Goal: Communication & Community: Answer question/provide support

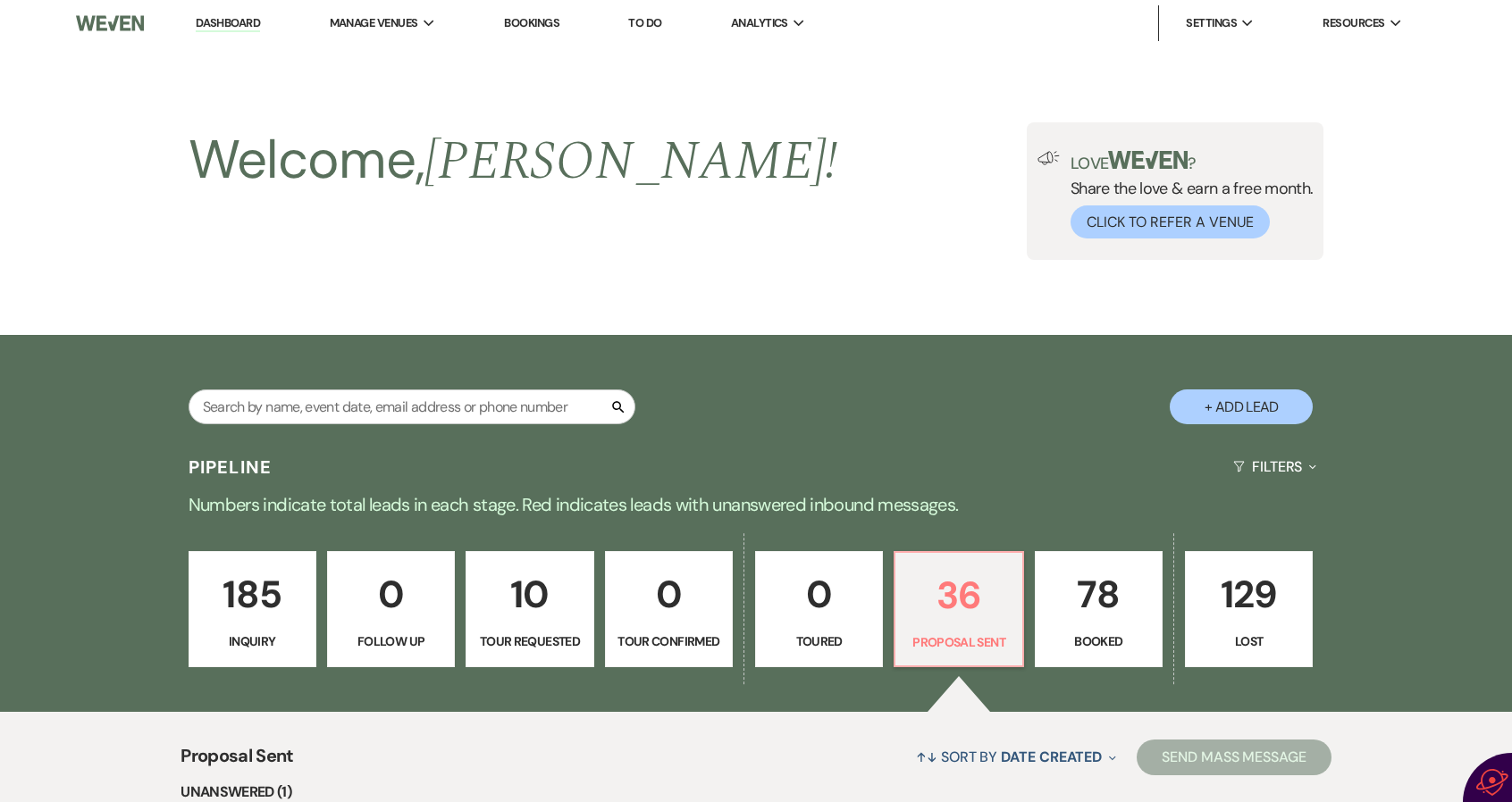
select select "6"
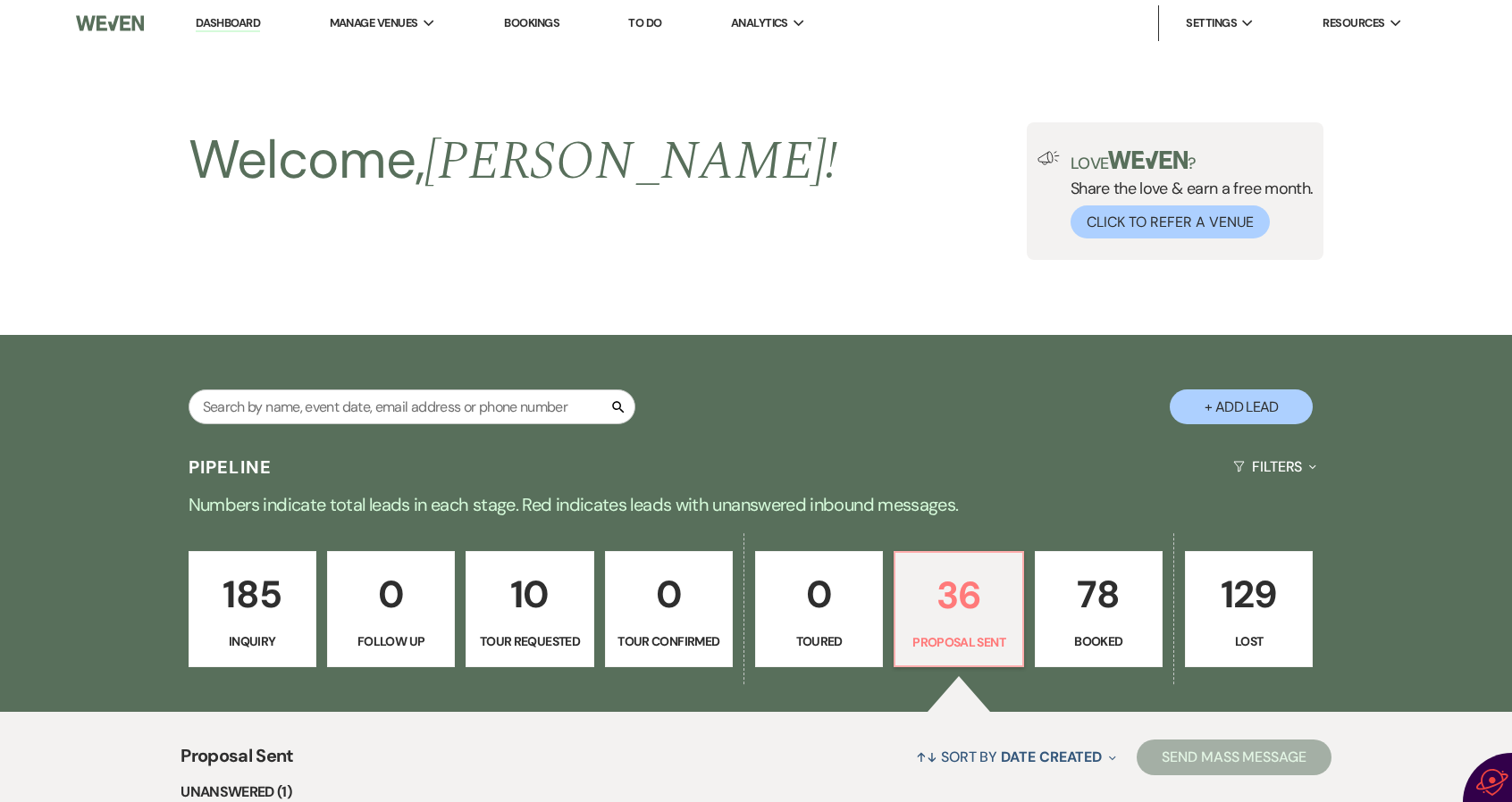
select select "6"
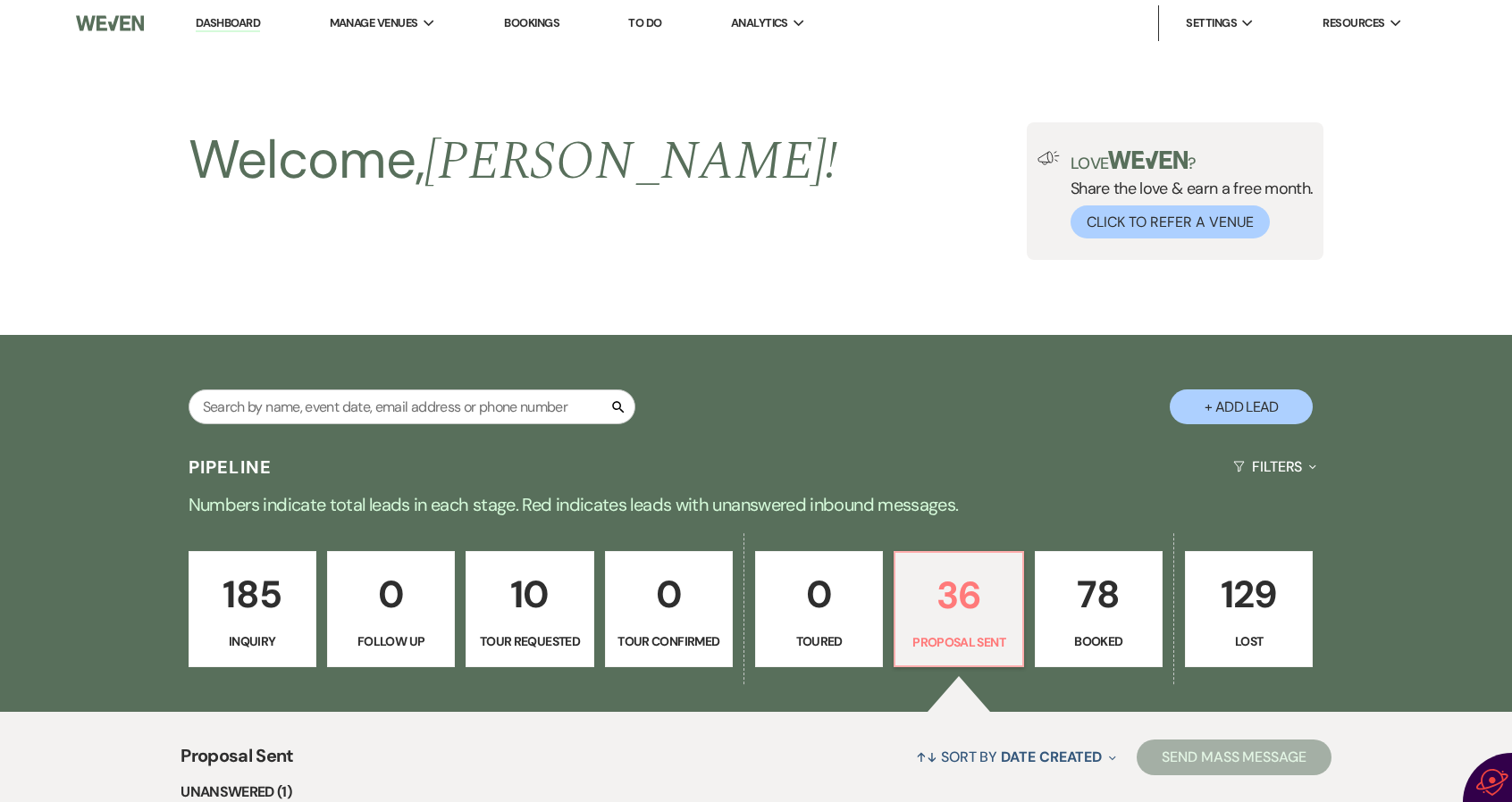
select select "6"
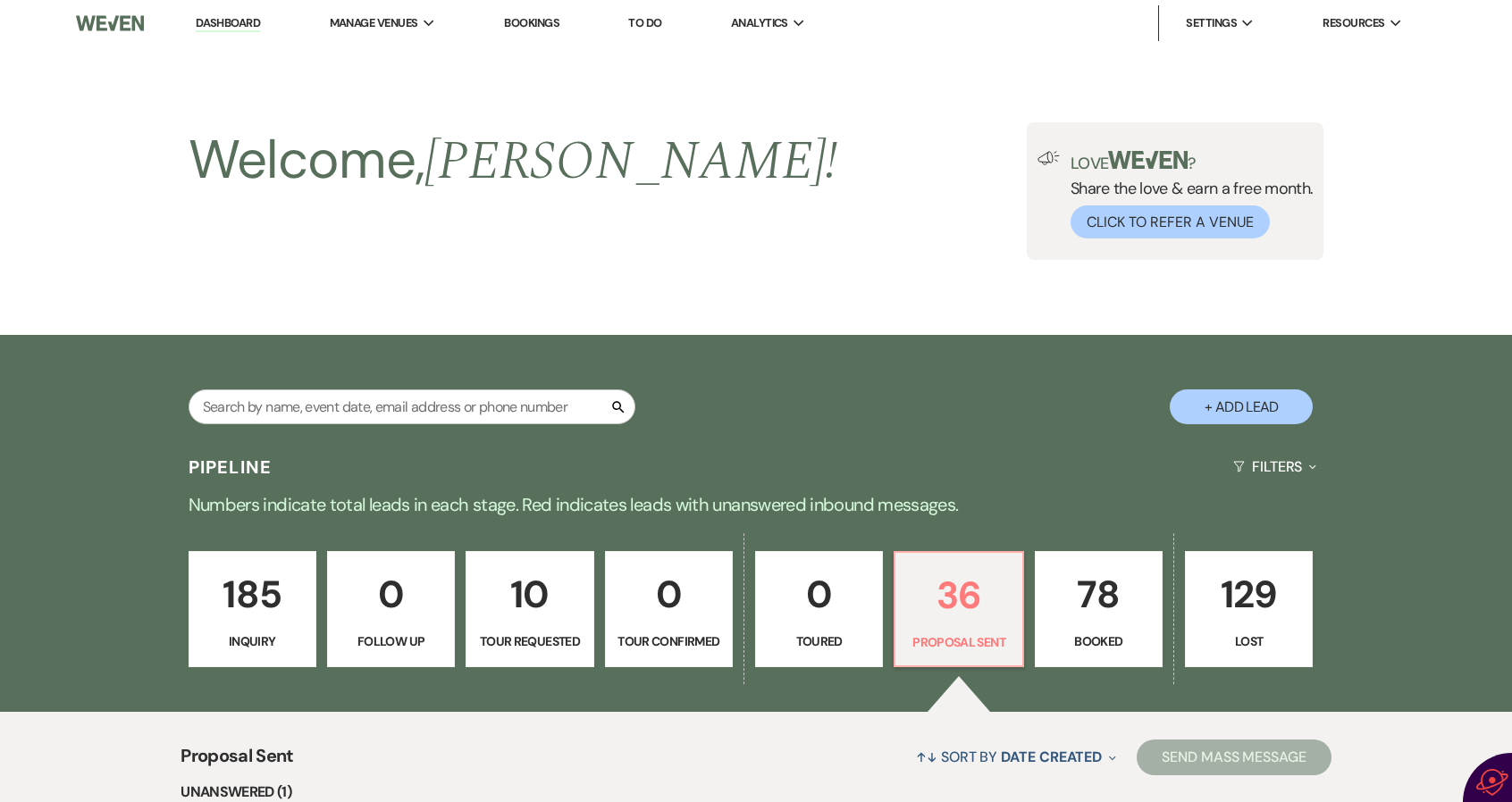
select select "6"
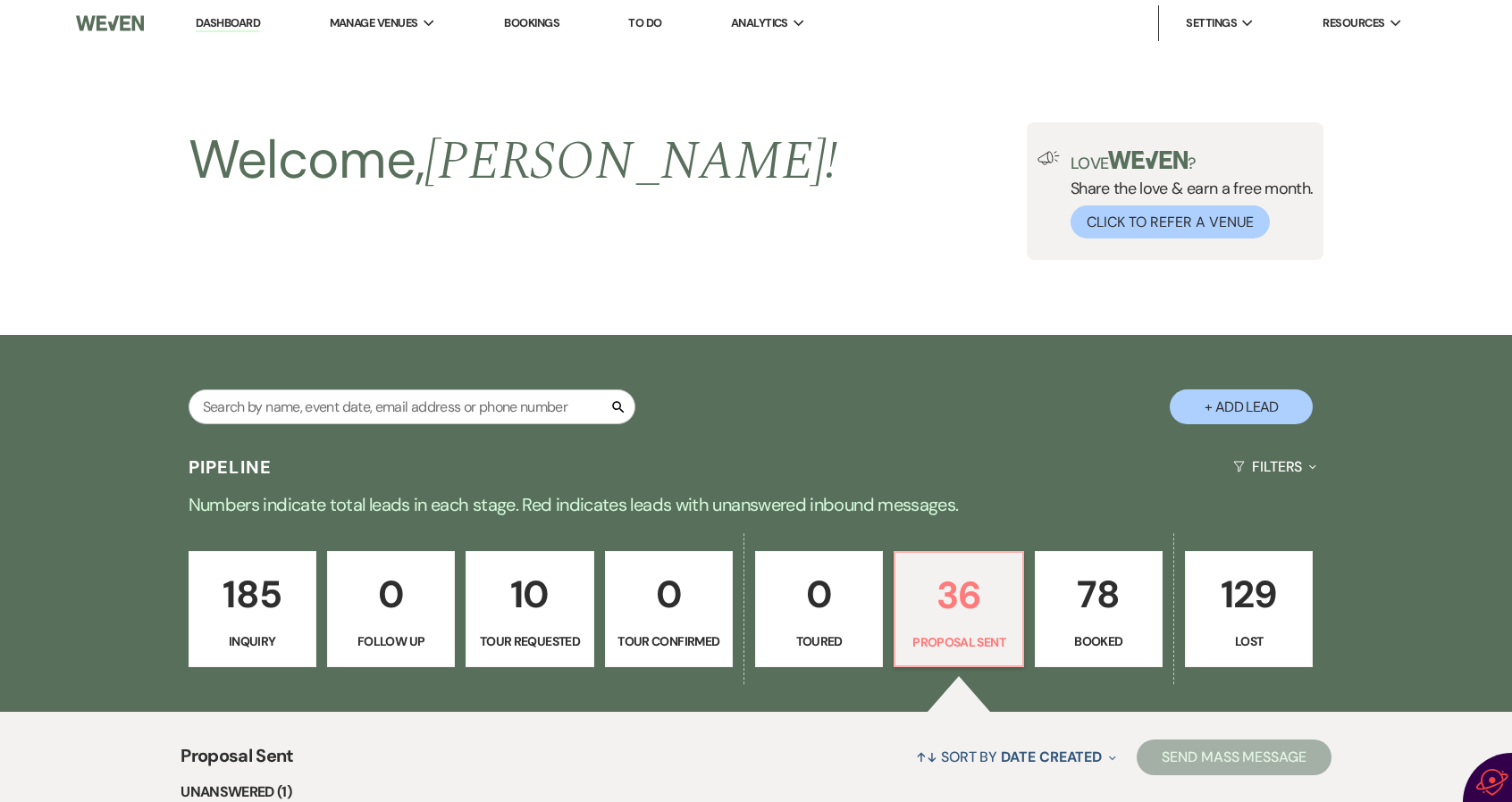
select select "6"
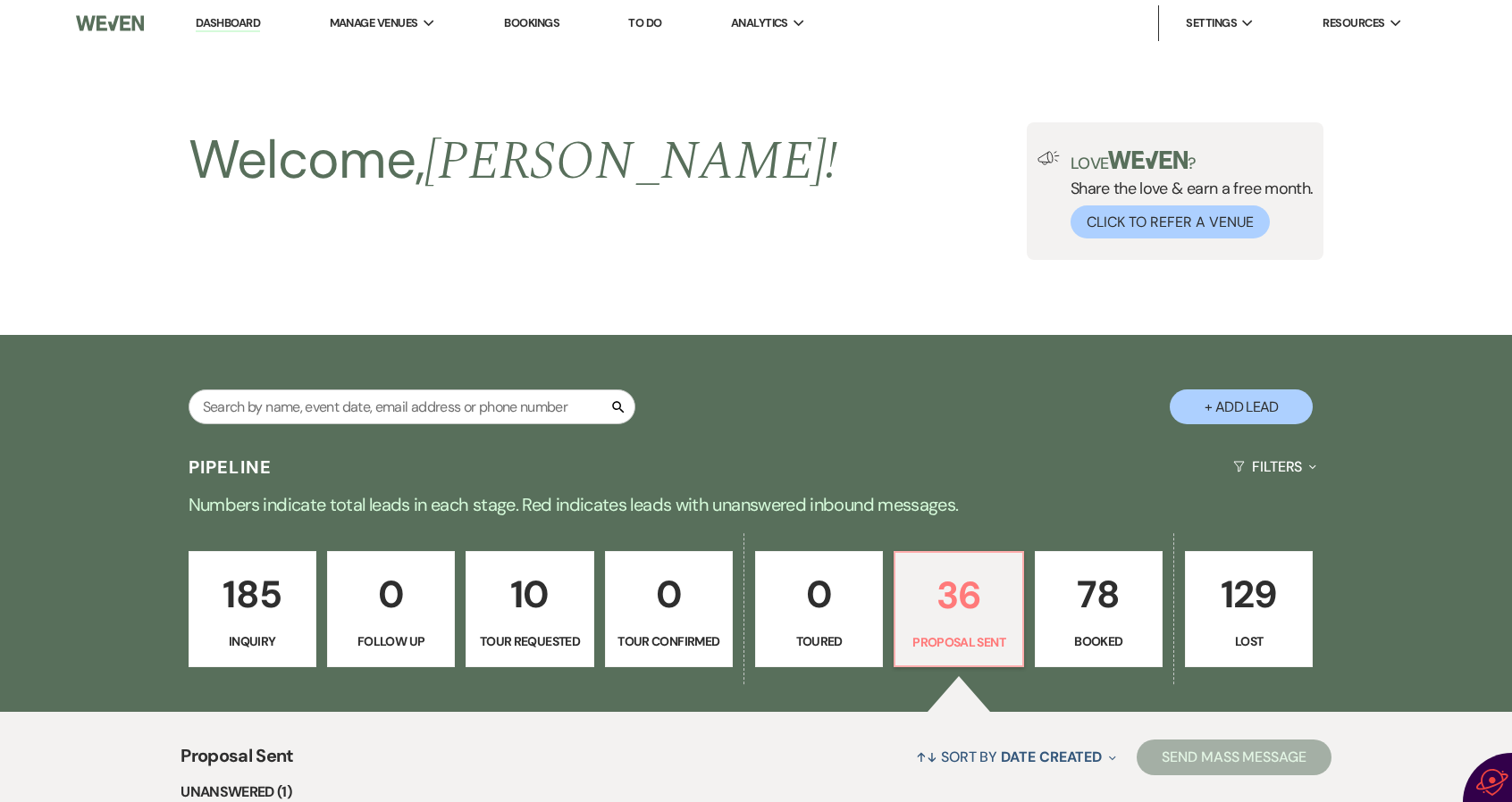
select select "6"
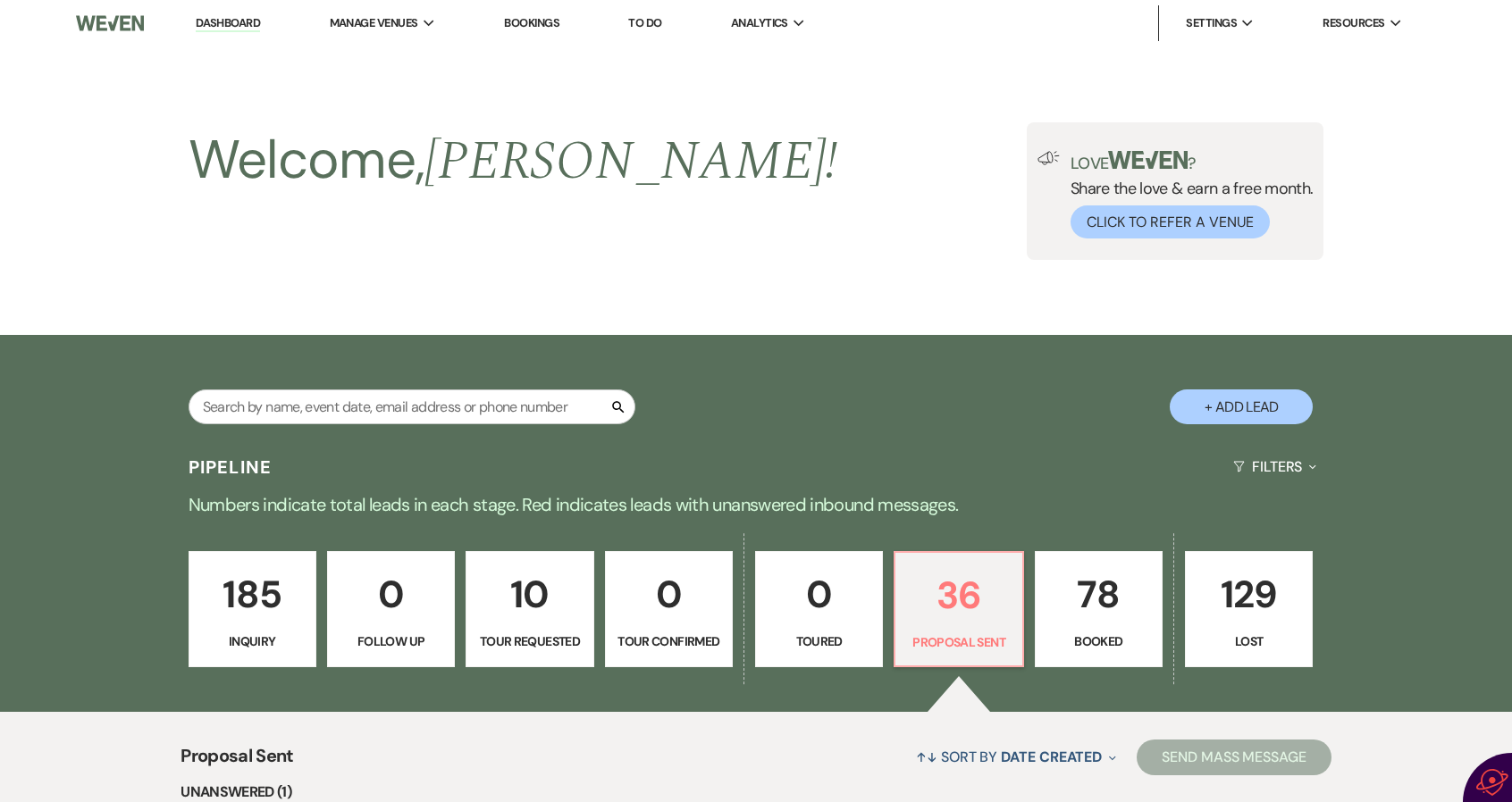
select select "6"
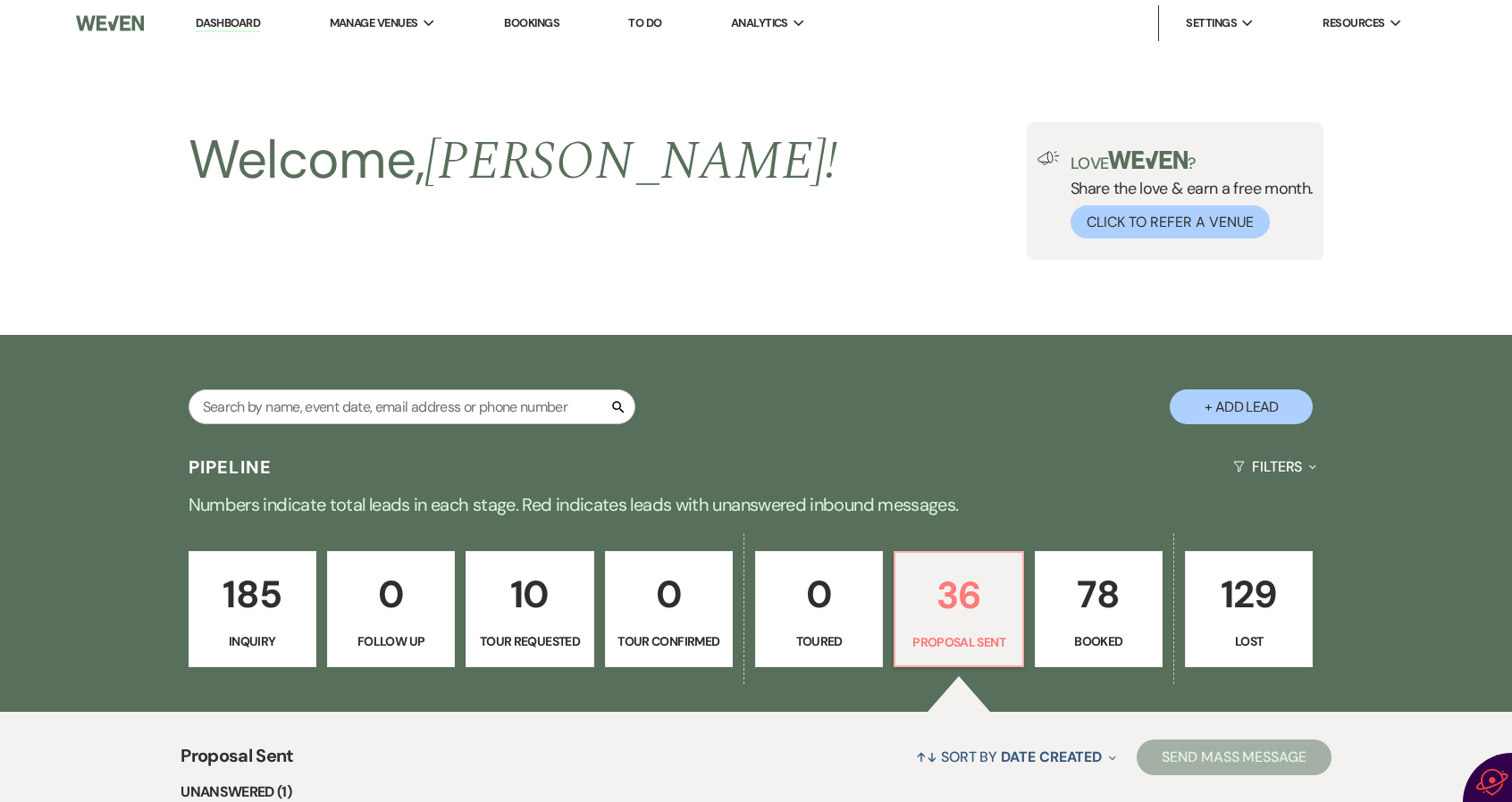
select select "6"
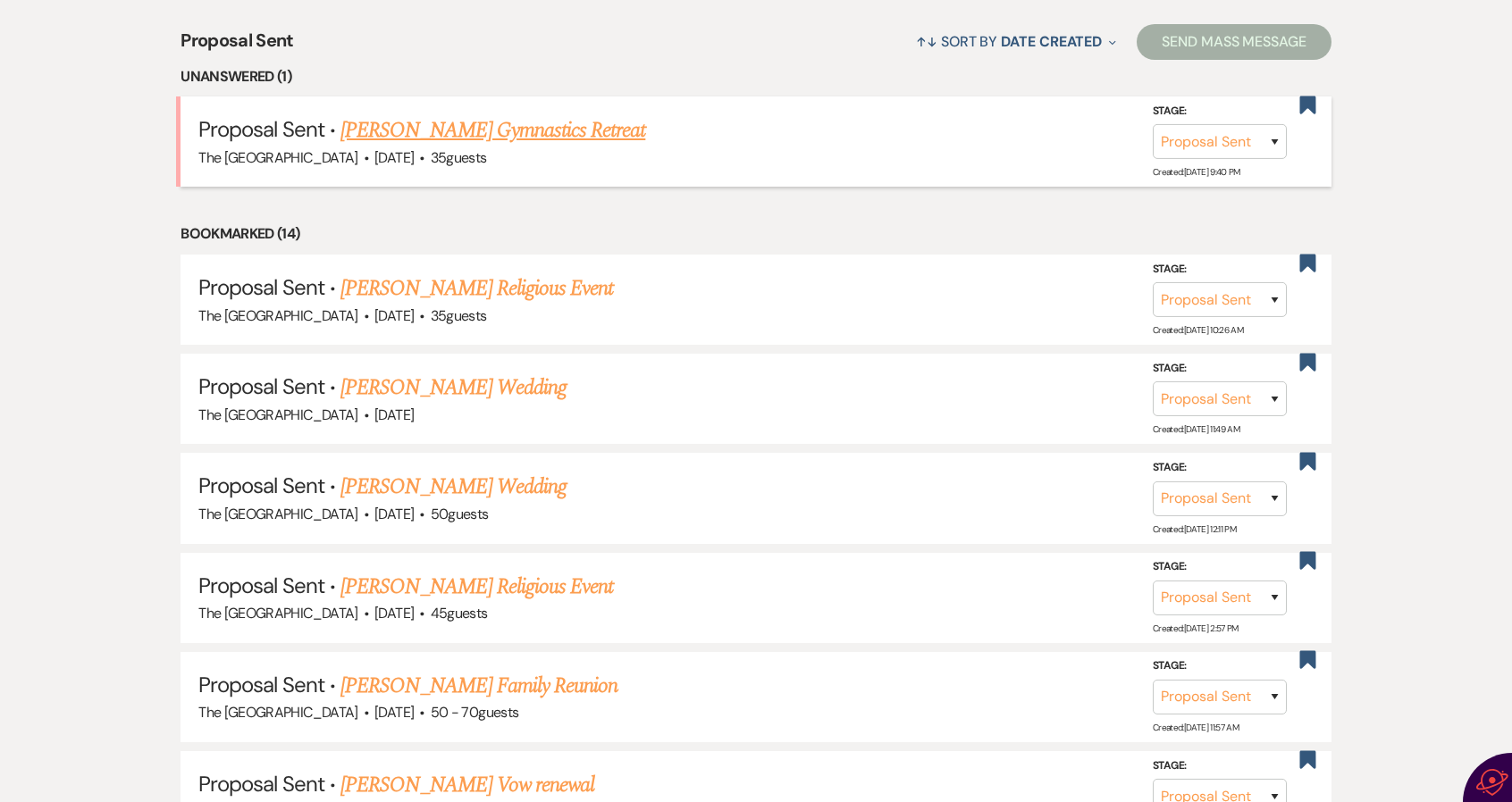
click at [489, 124] on link "[PERSON_NAME] Gymnastics Retreat" at bounding box center [492, 130] width 305 height 33
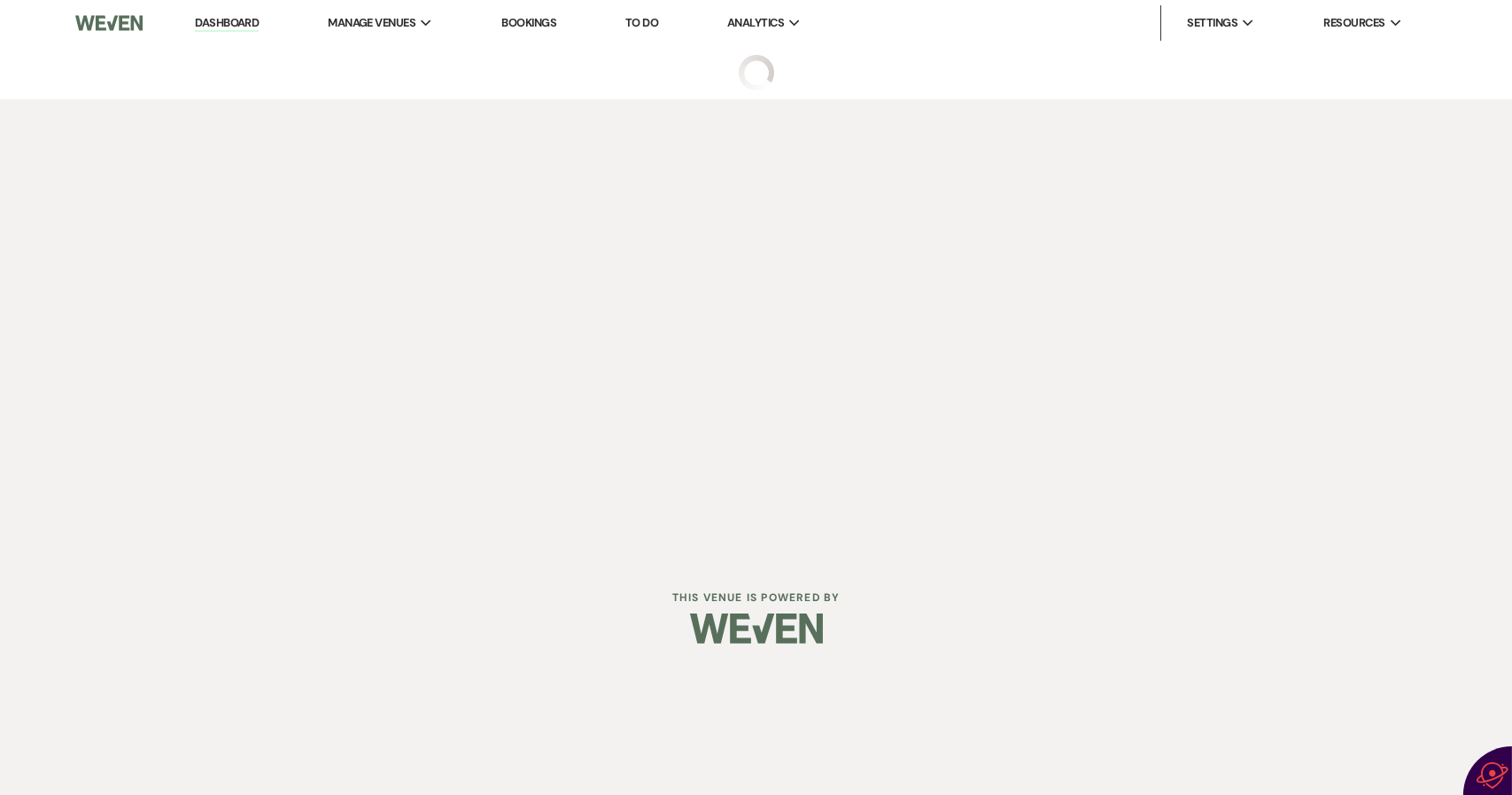
select select "6"
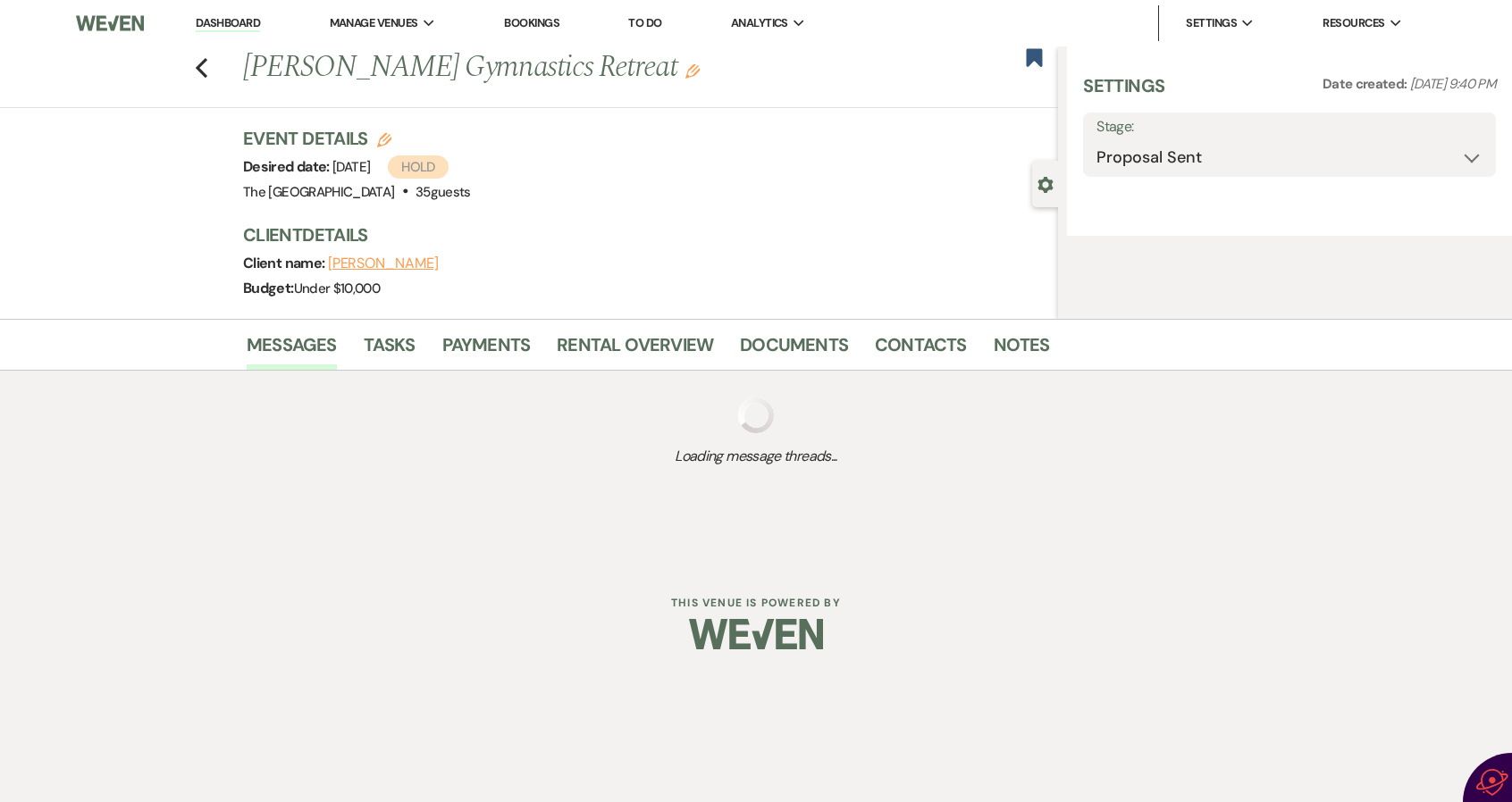
select select "5"
select select "13"
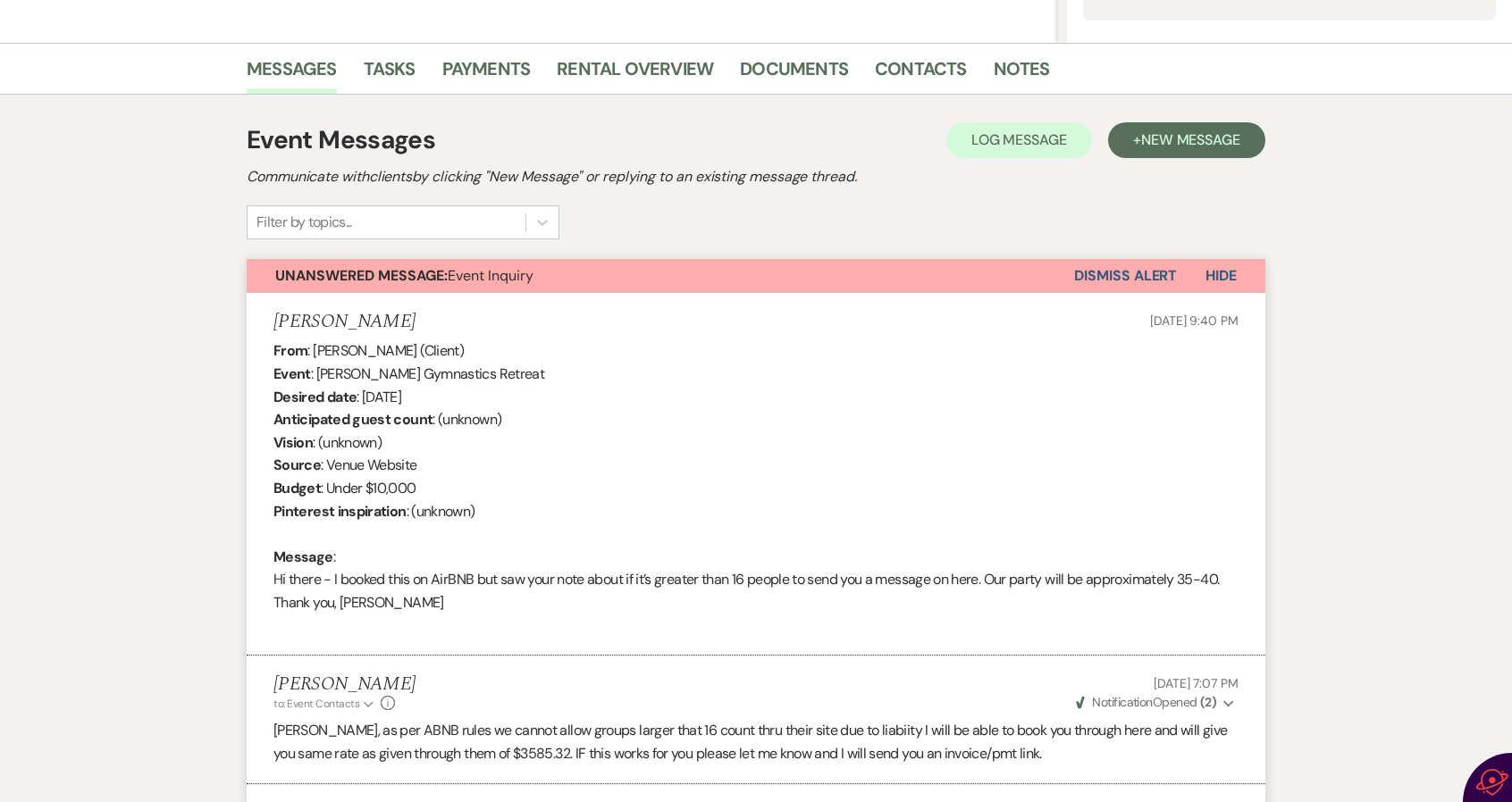
scroll to position [390, 0]
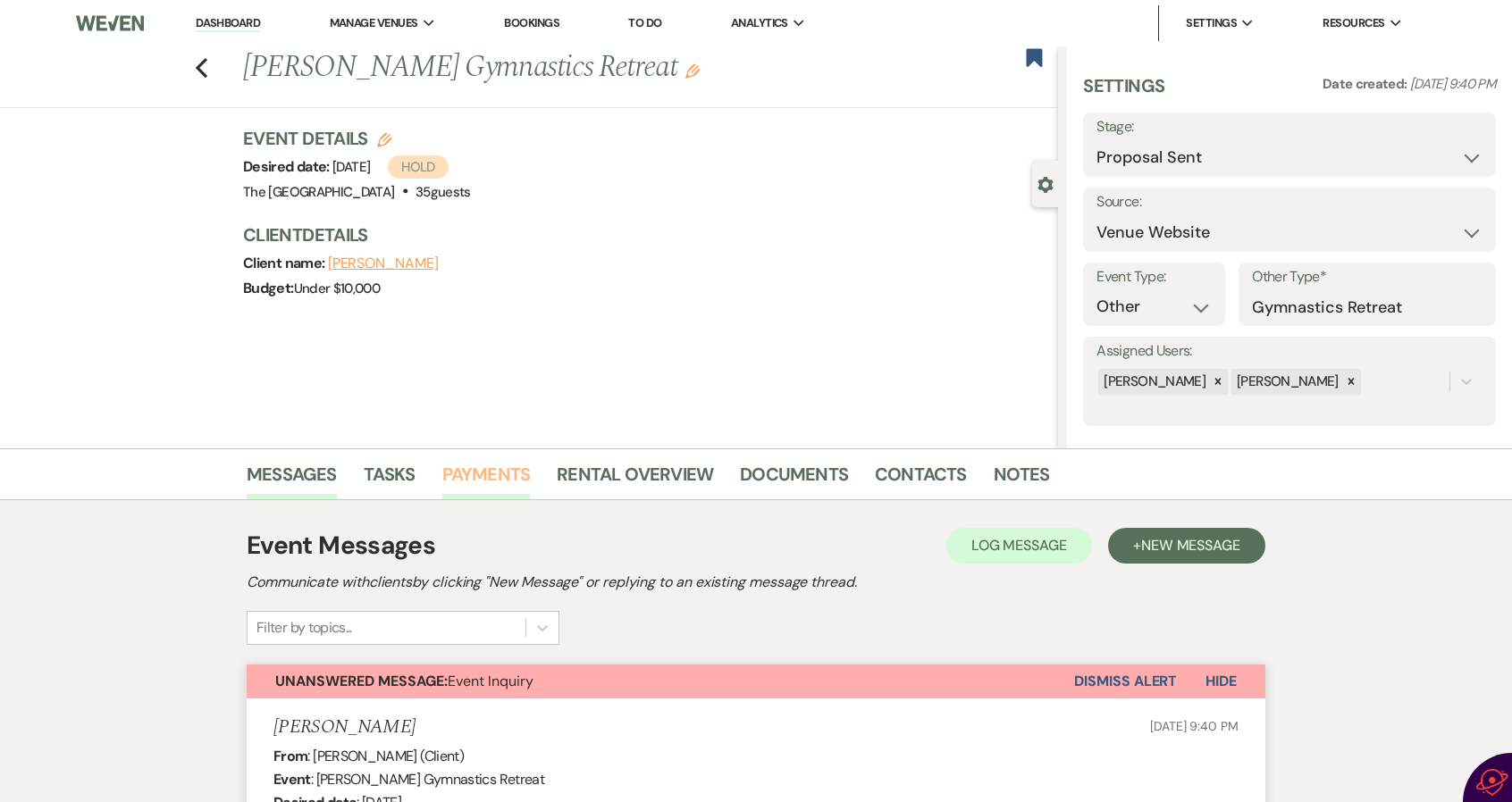
click at [491, 472] on link "Payments" at bounding box center [487, 480] width 89 height 39
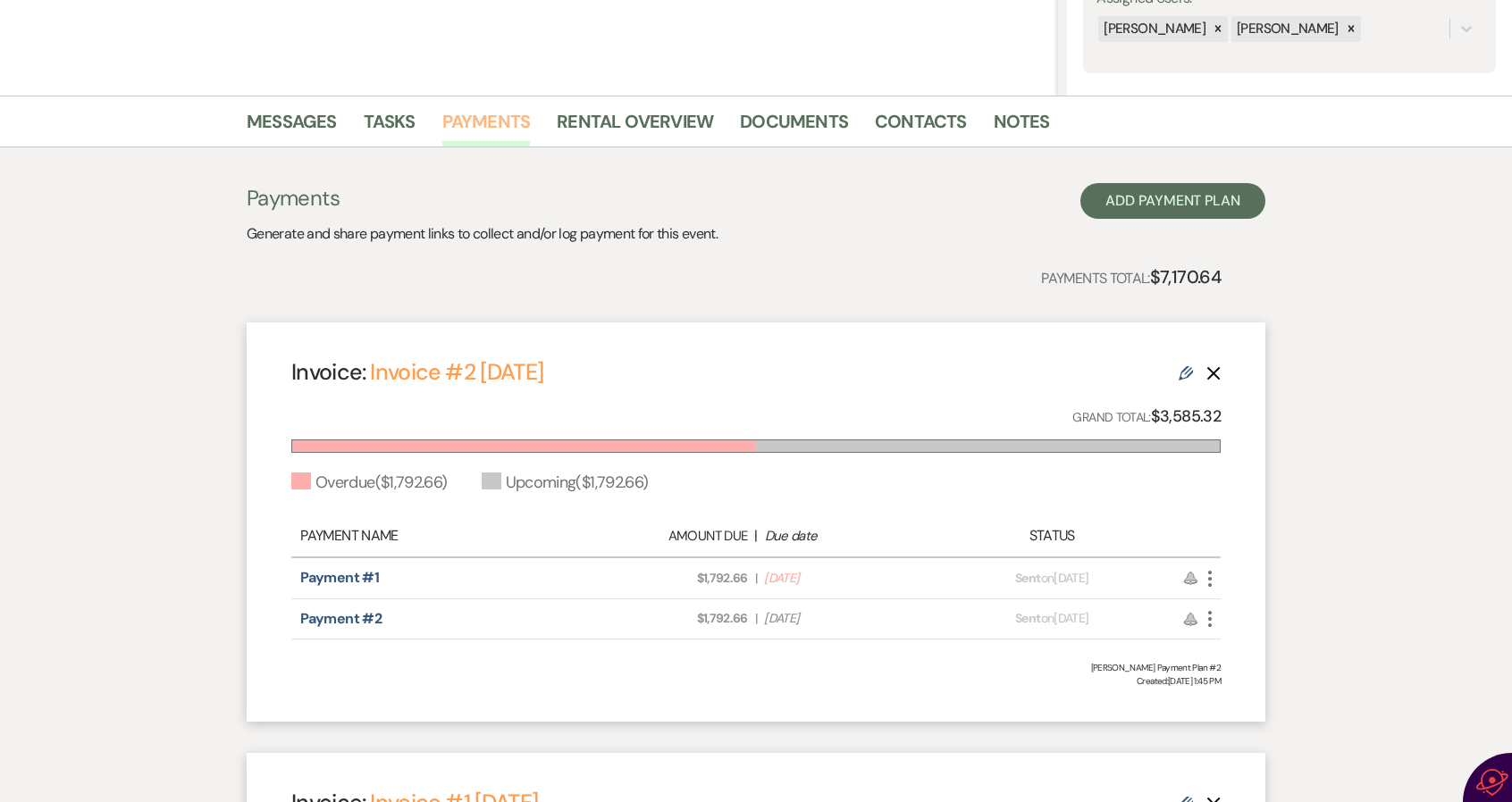
scroll to position [358, 0]
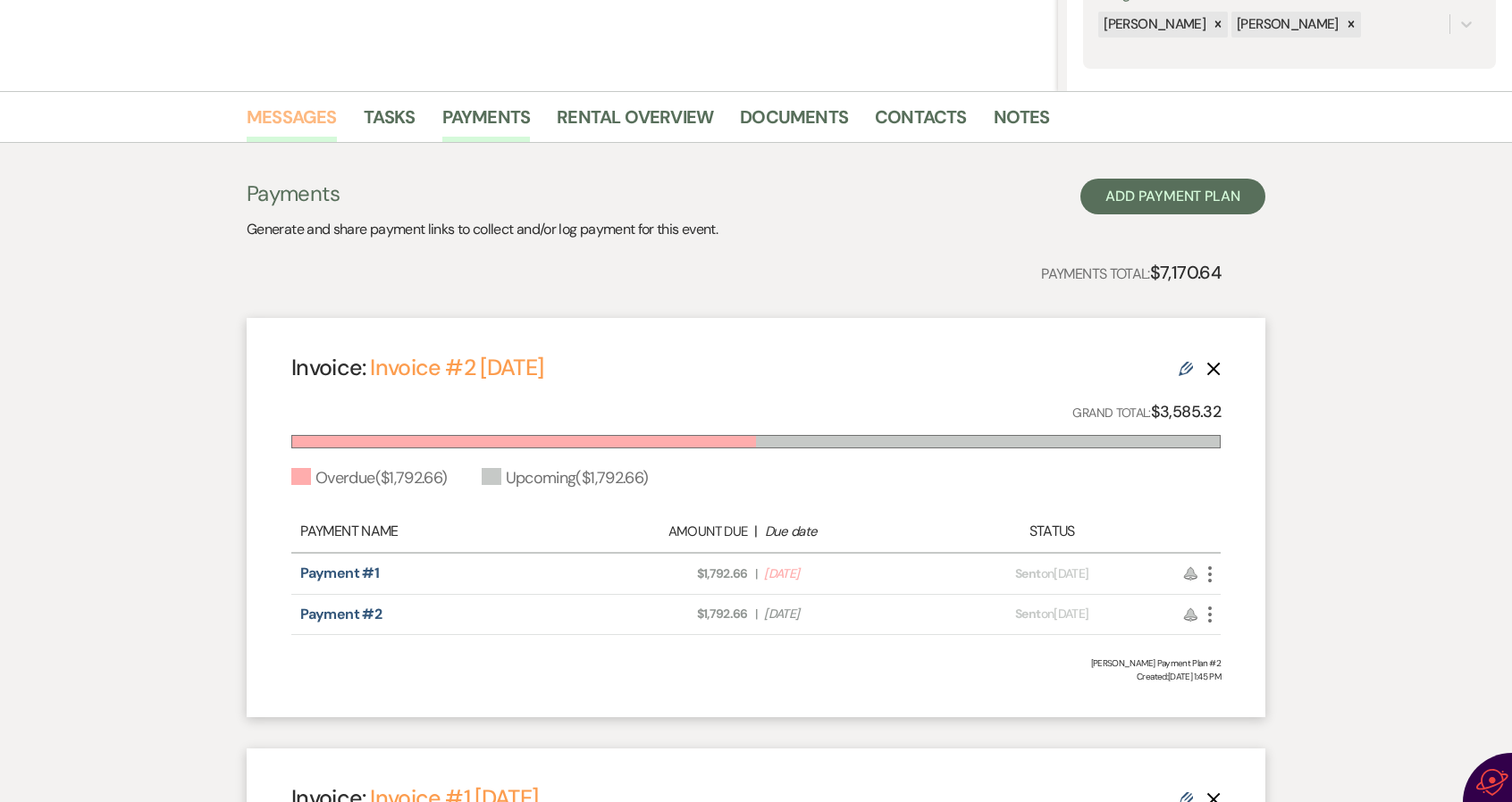
click at [297, 110] on link "Messages" at bounding box center [292, 122] width 91 height 39
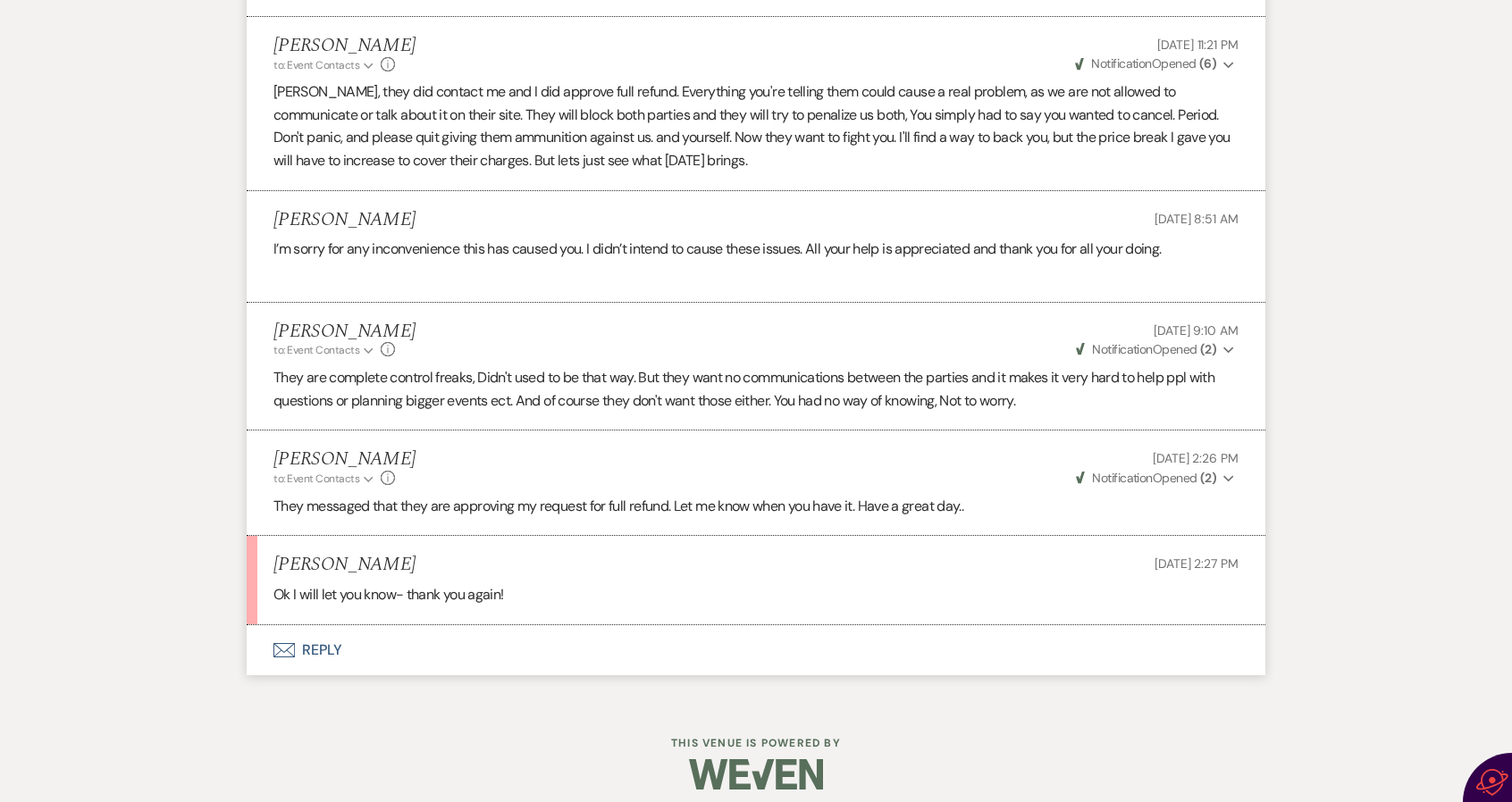
scroll to position [3785, 0]
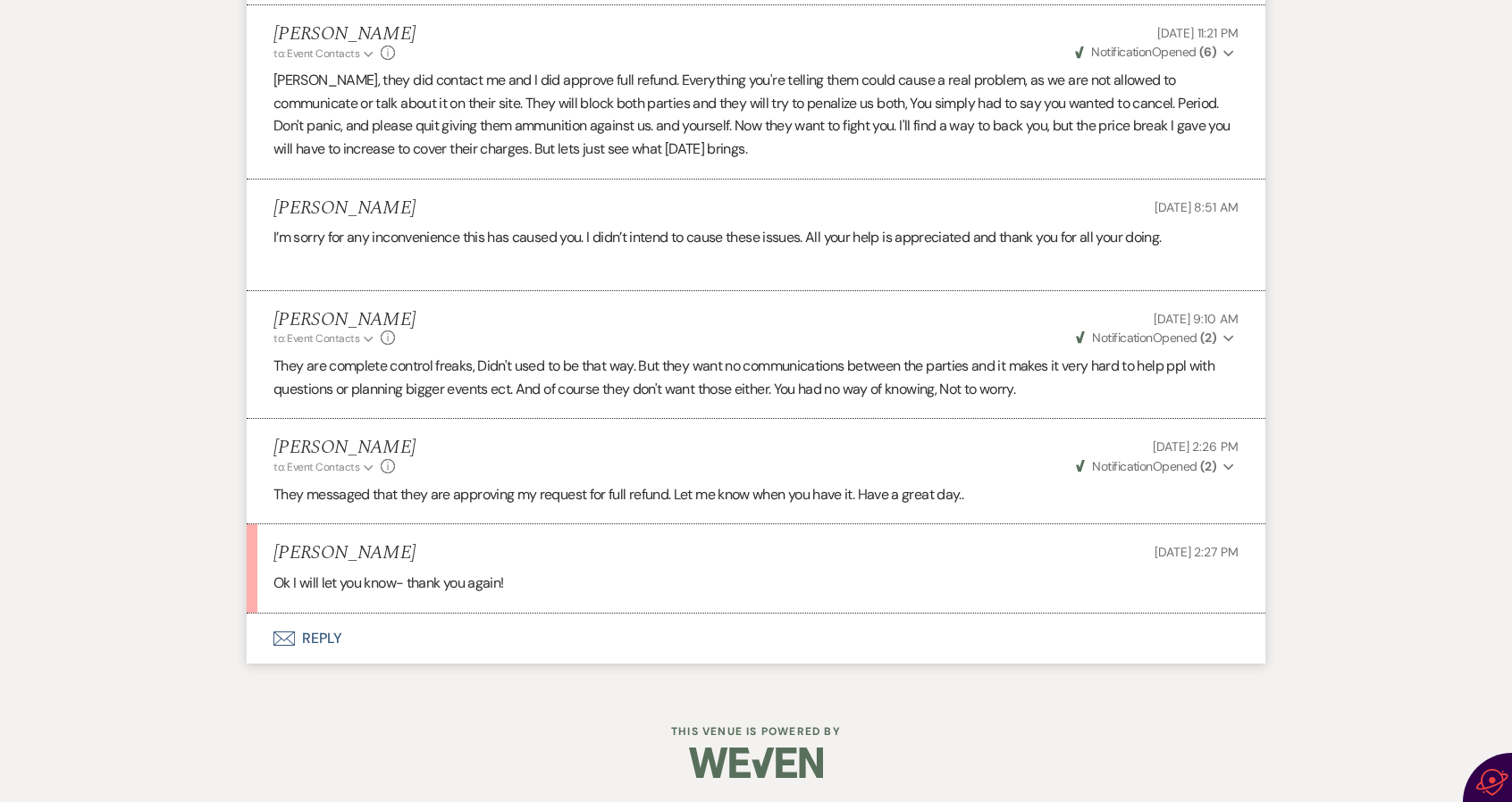
click at [326, 629] on button "Envelope Reply" at bounding box center [756, 638] width 1019 height 50
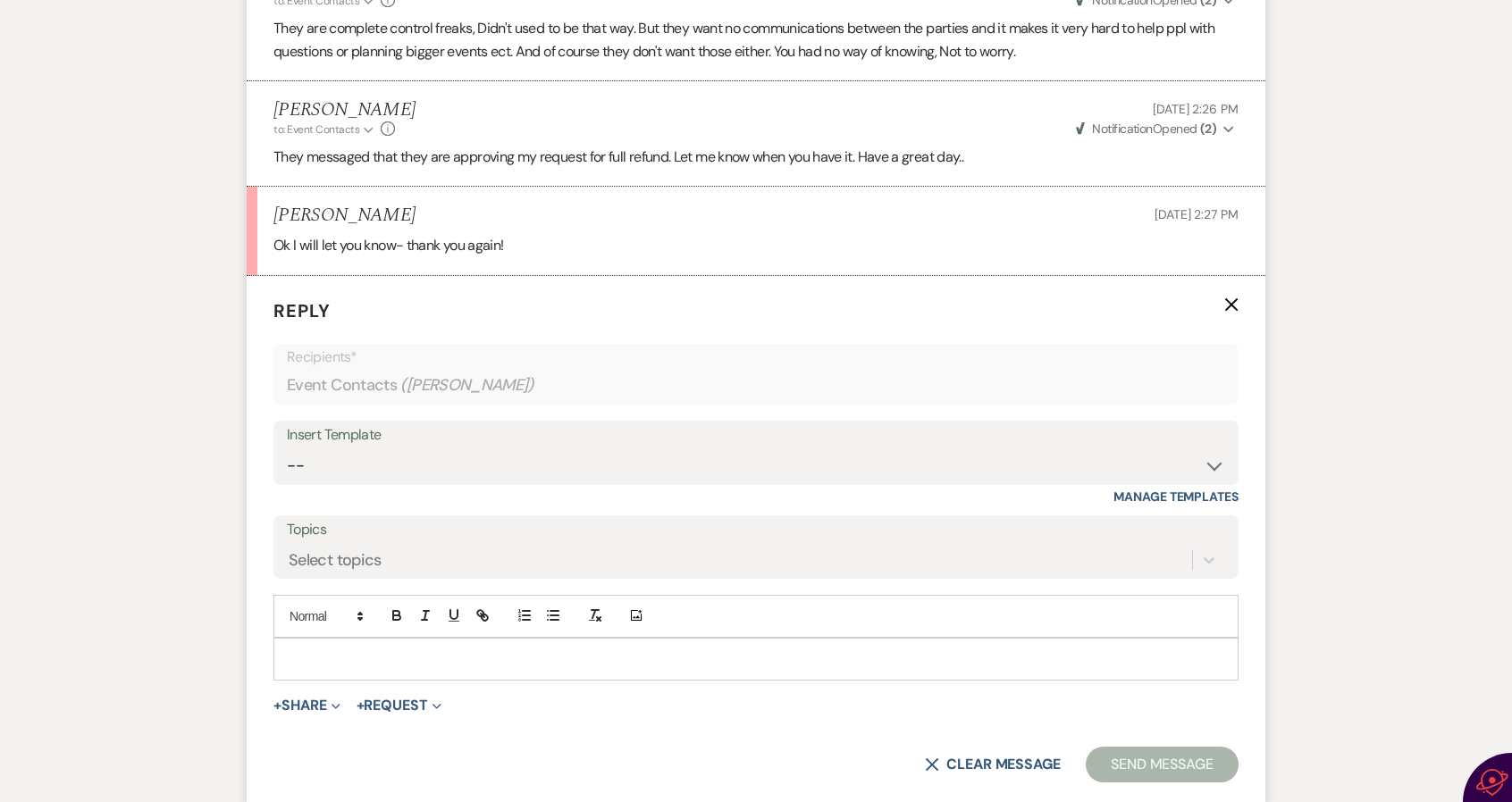
scroll to position [4127, 0]
click at [329, 630] on div "Add Photo" at bounding box center [755, 613] width 965 height 43
click at [322, 647] on p at bounding box center [756, 656] width 936 height 20
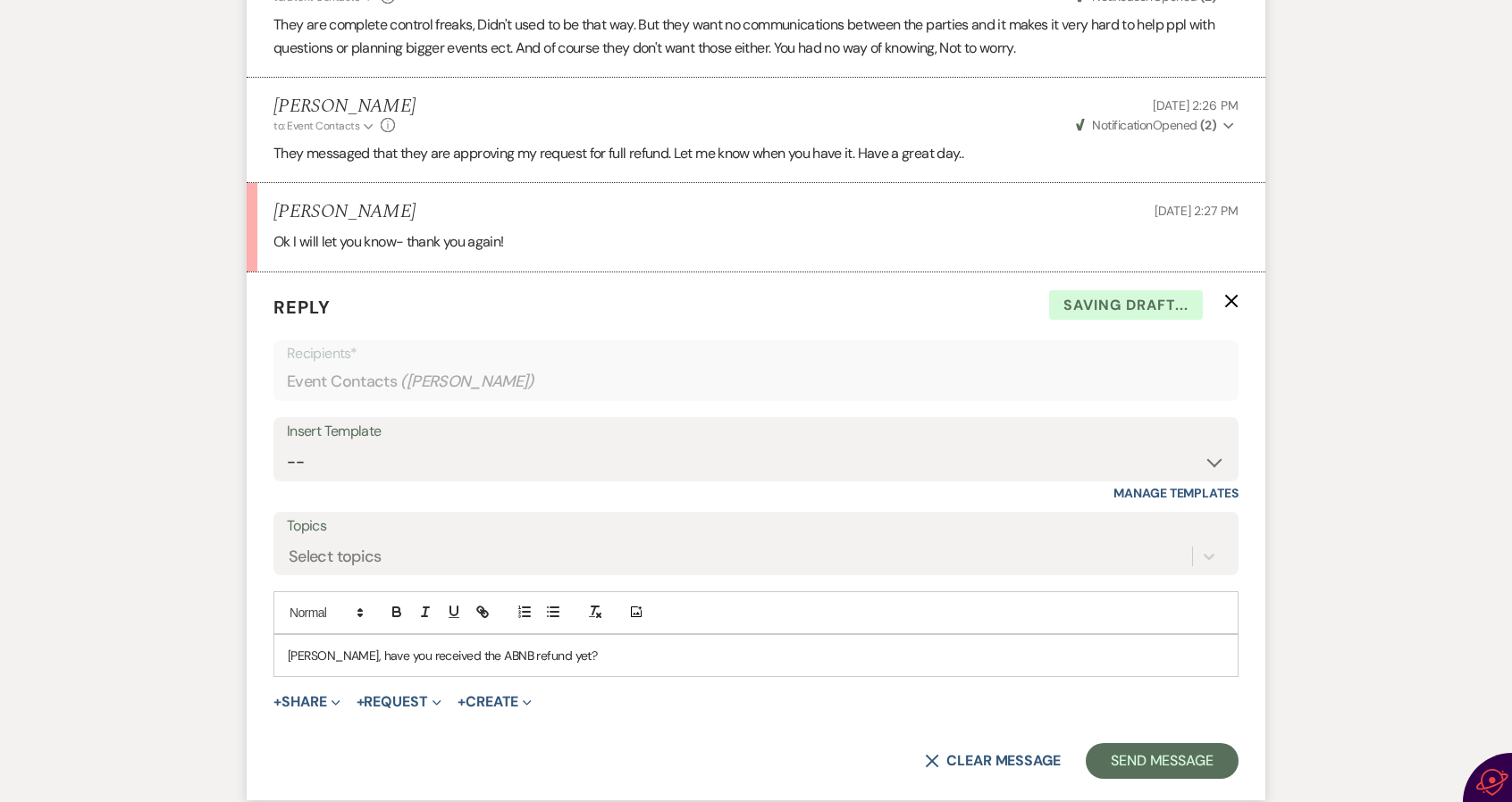
click at [670, 650] on p "Kristy, have you received the ABNB refund yet?" at bounding box center [756, 656] width 936 height 20
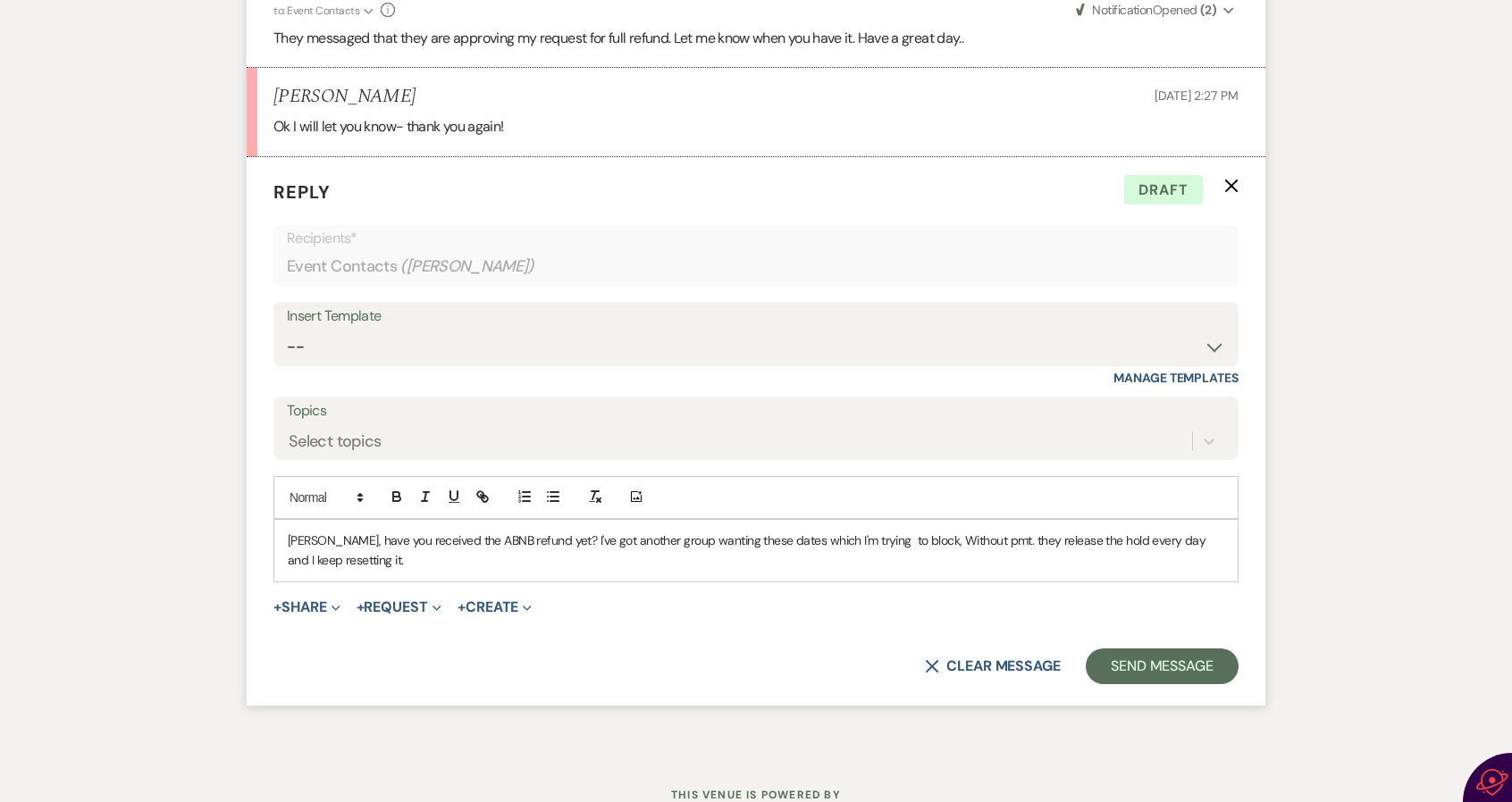
scroll to position [4306, 0]
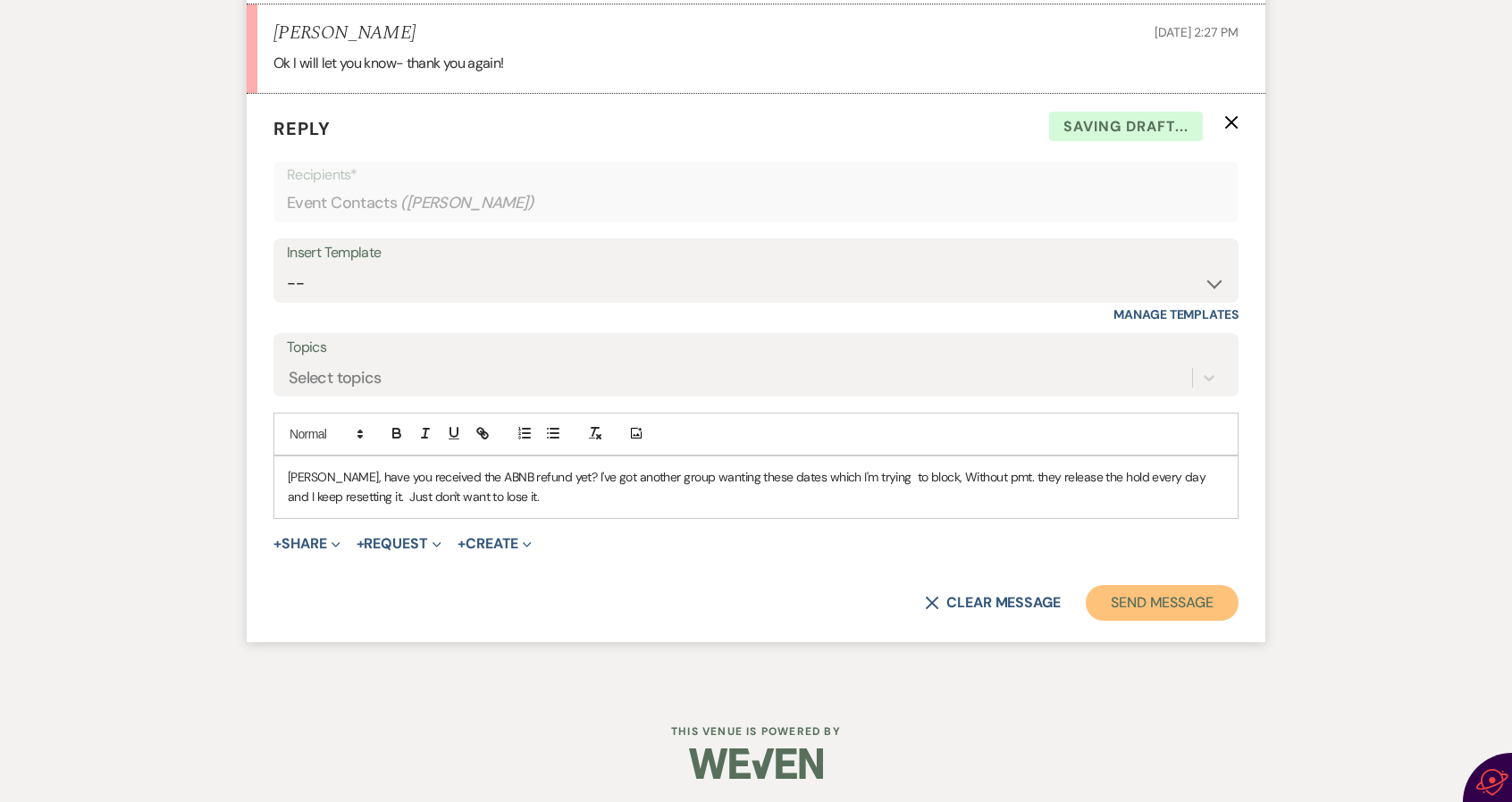
click at [1149, 599] on button "Send Message" at bounding box center [1162, 603] width 153 height 35
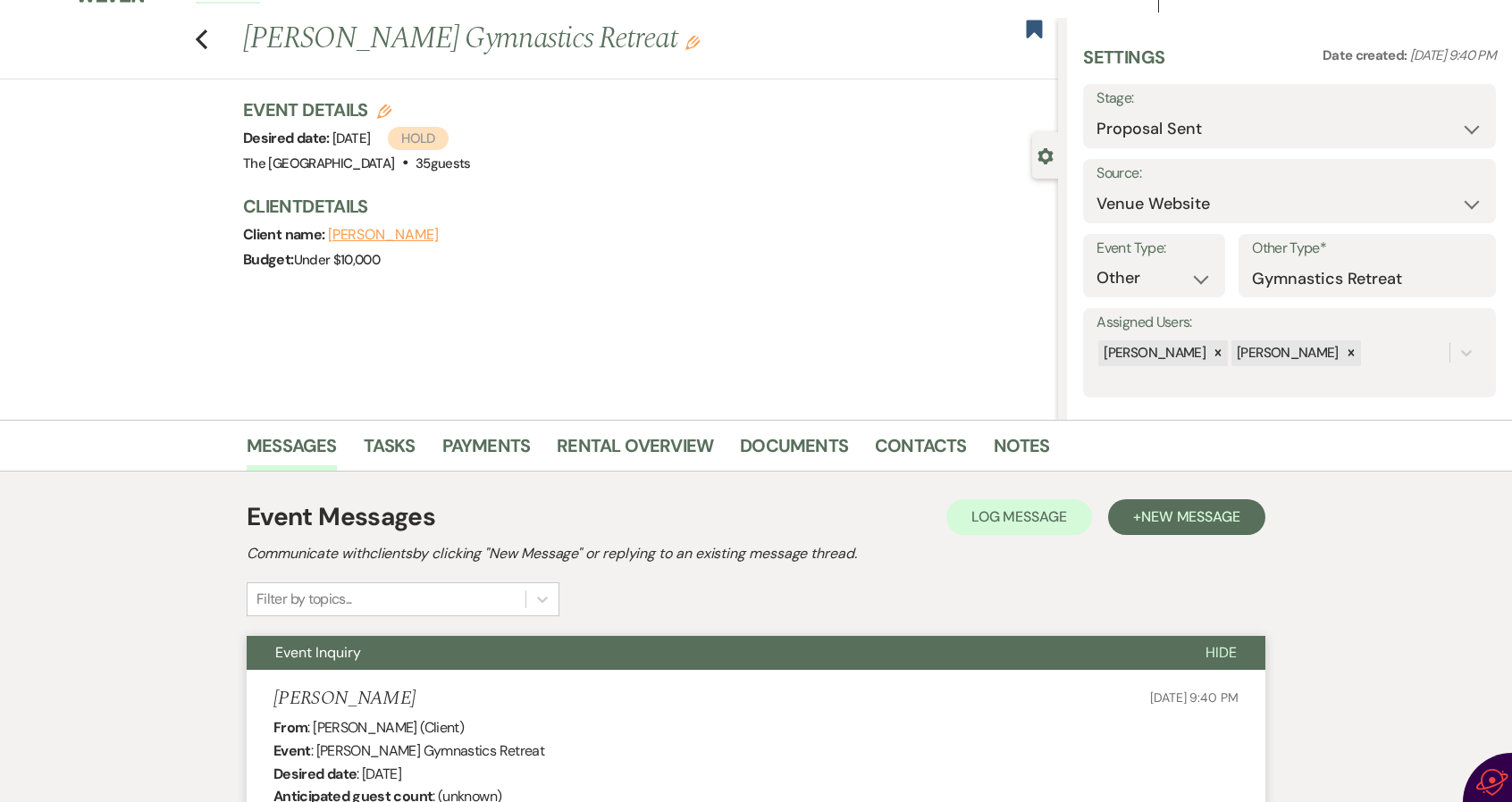
scroll to position [0, 0]
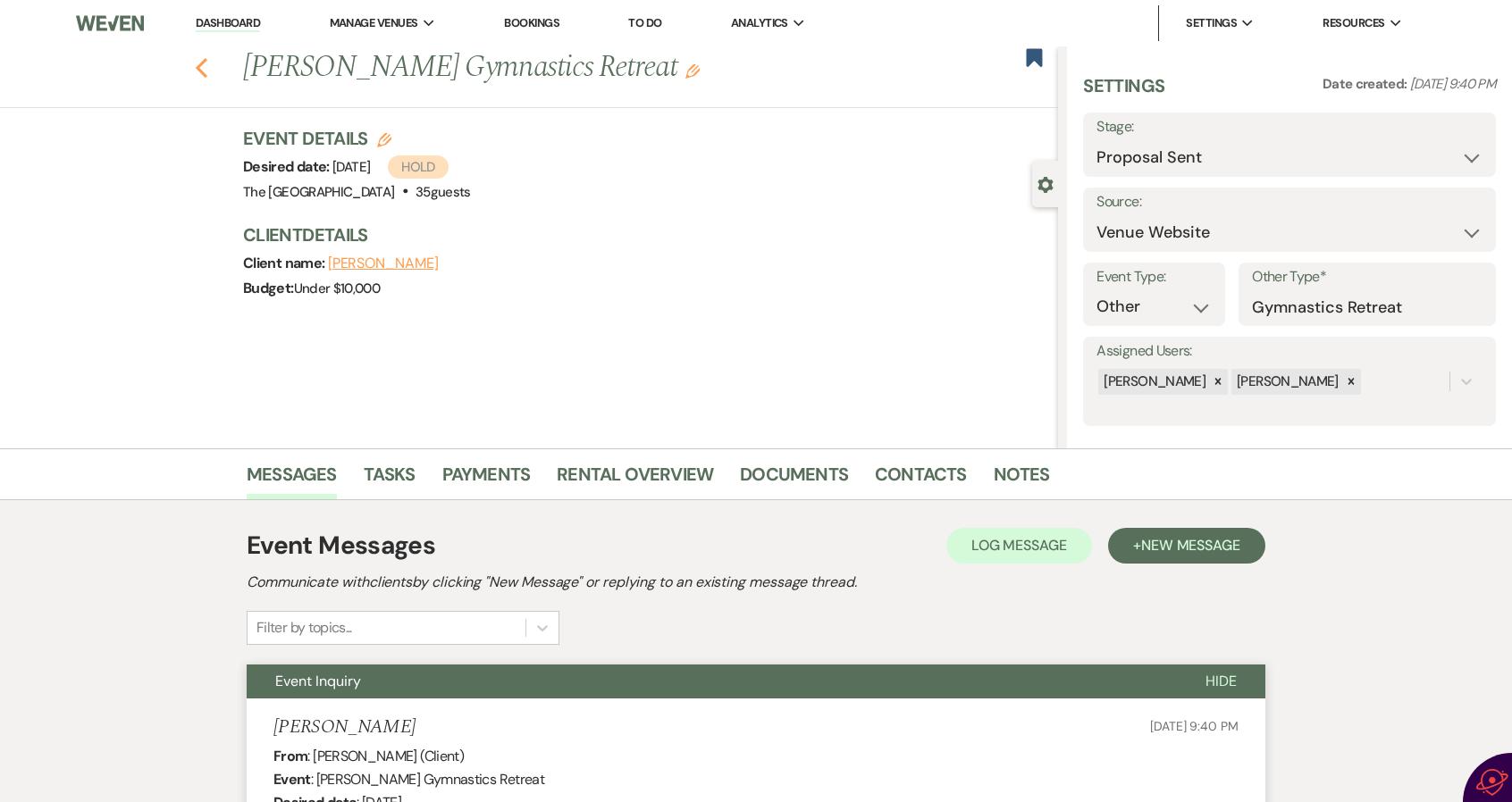
click at [206, 68] on icon "Previous" at bounding box center [202, 68] width 14 height 22
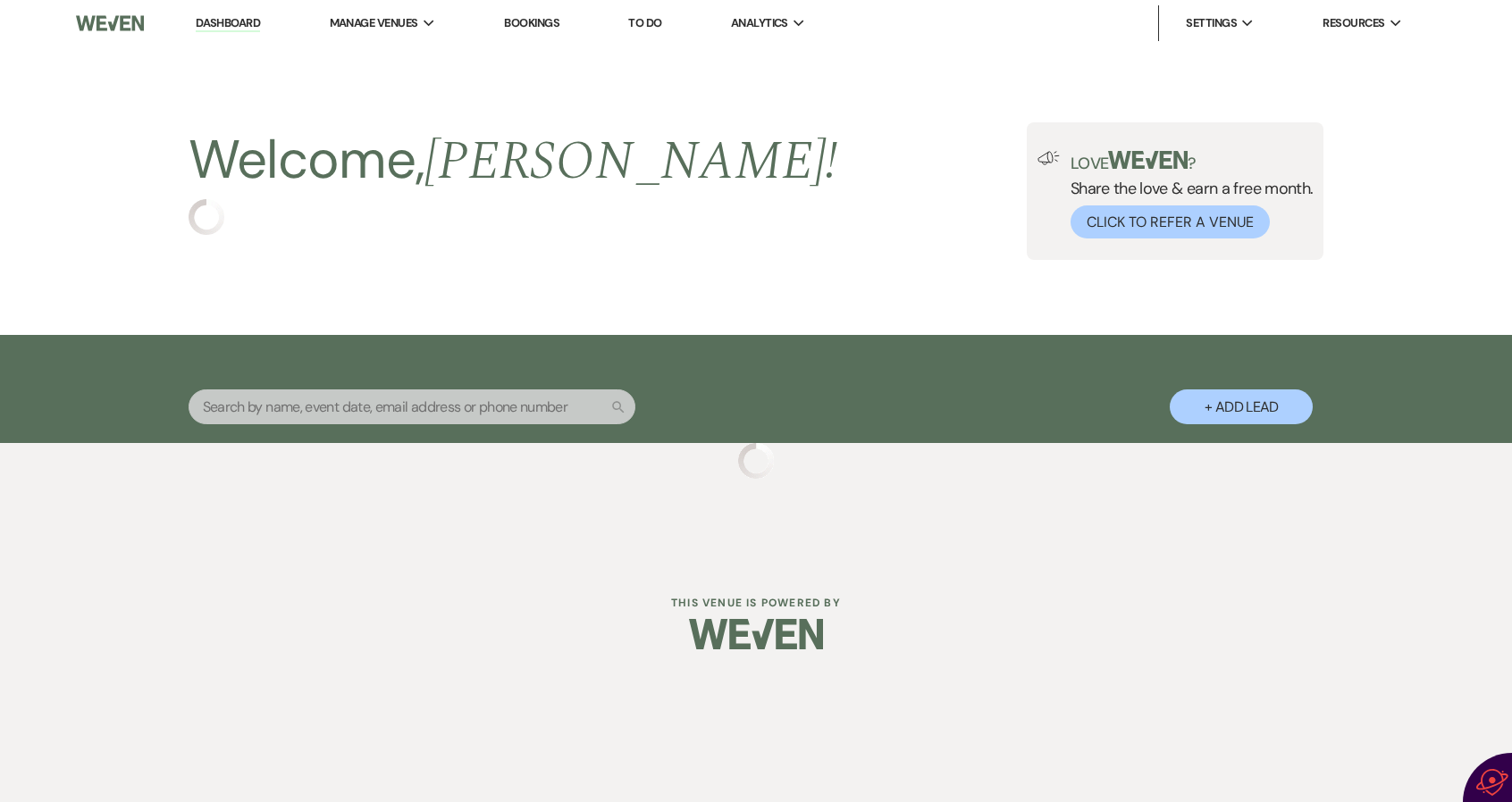
select select "6"
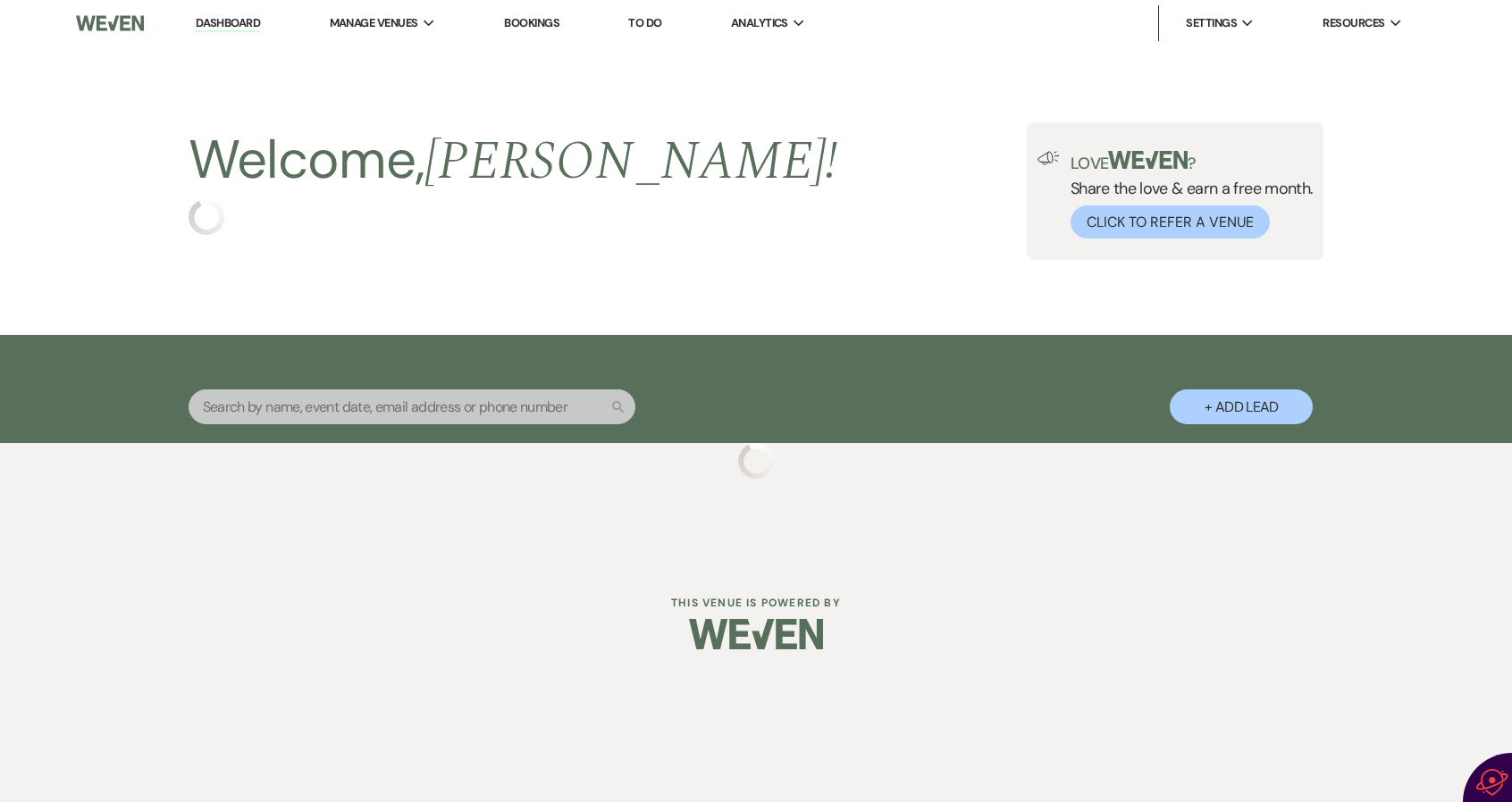
select select "6"
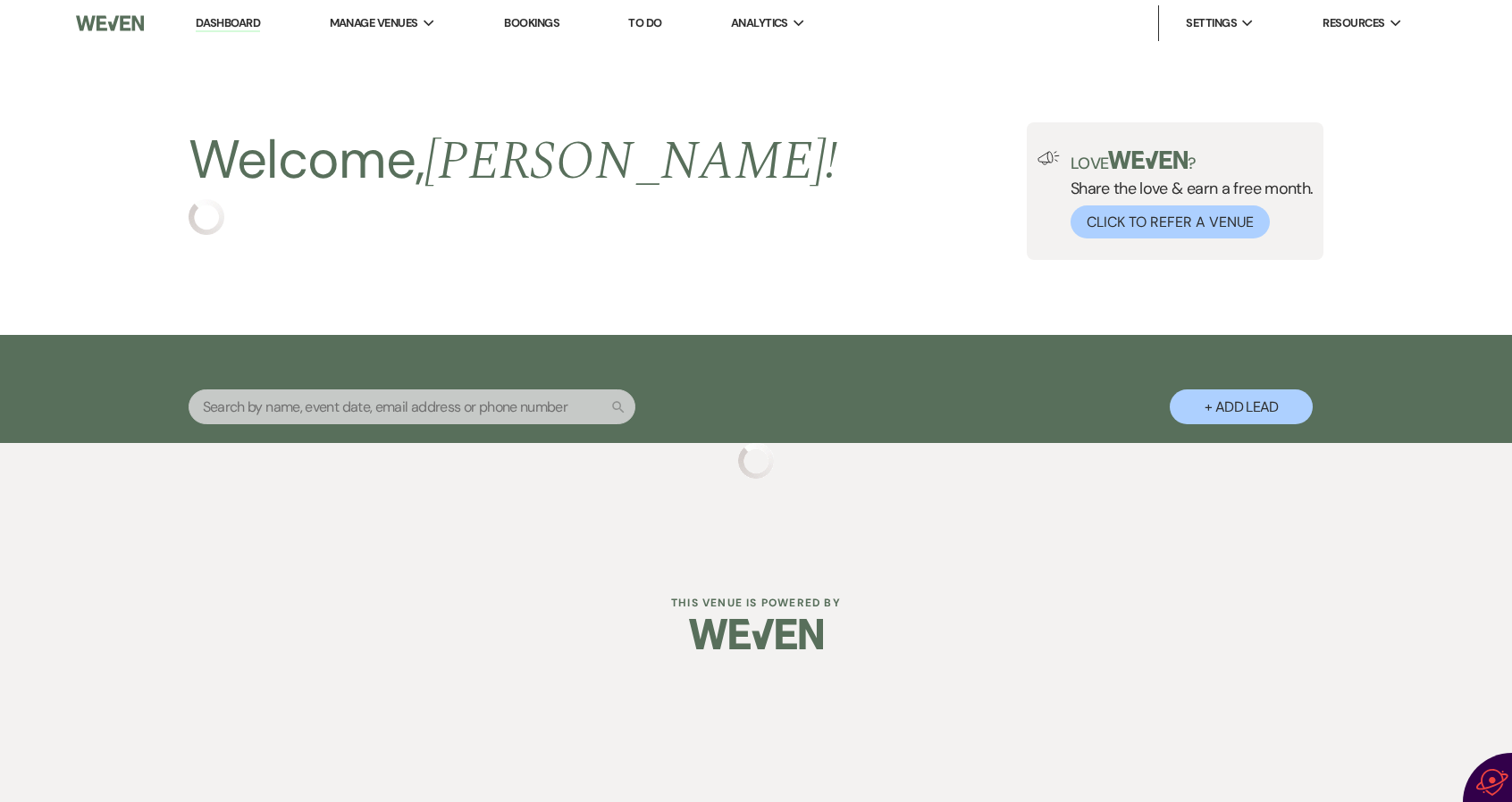
select select "6"
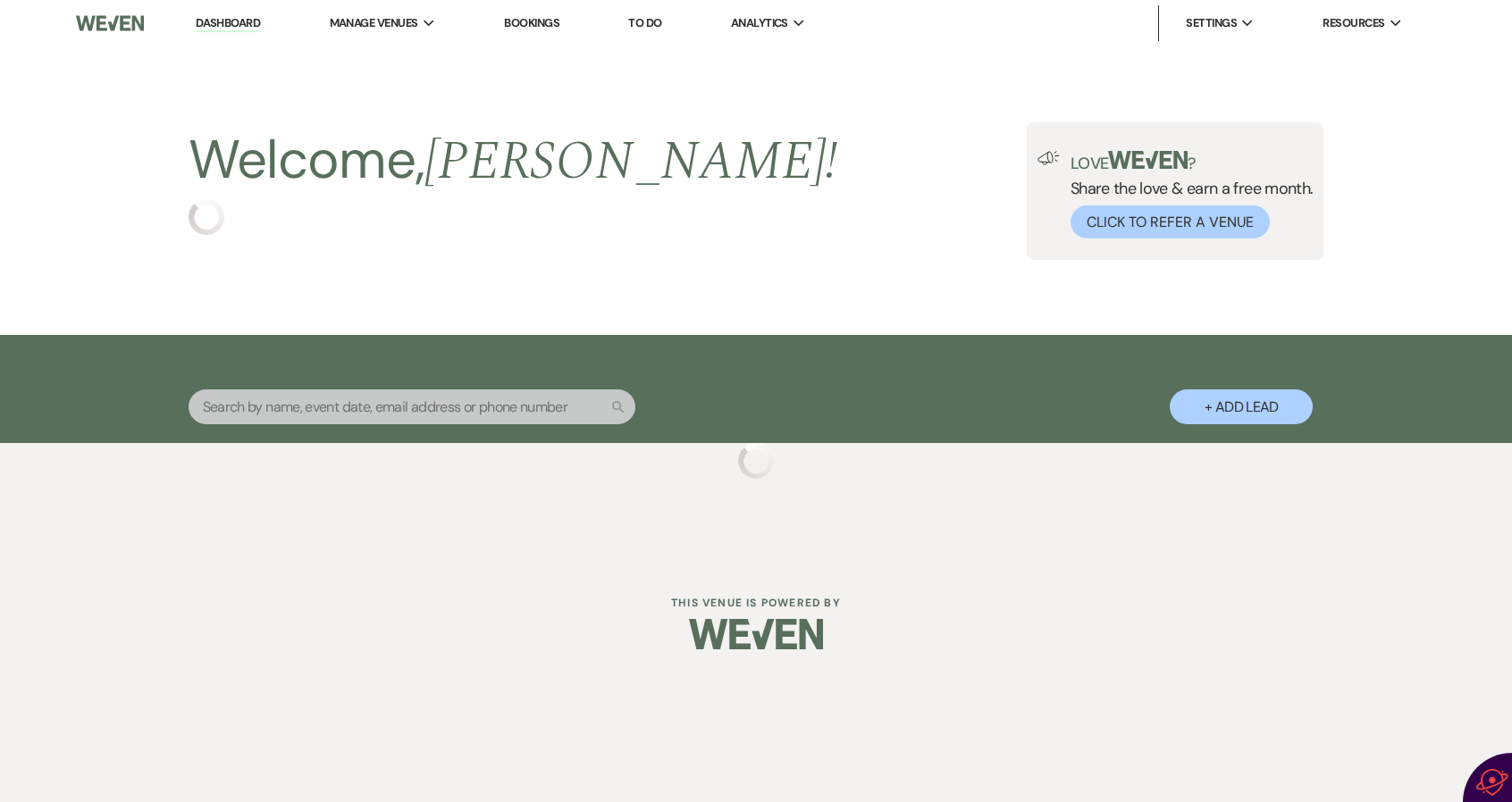
select select "6"
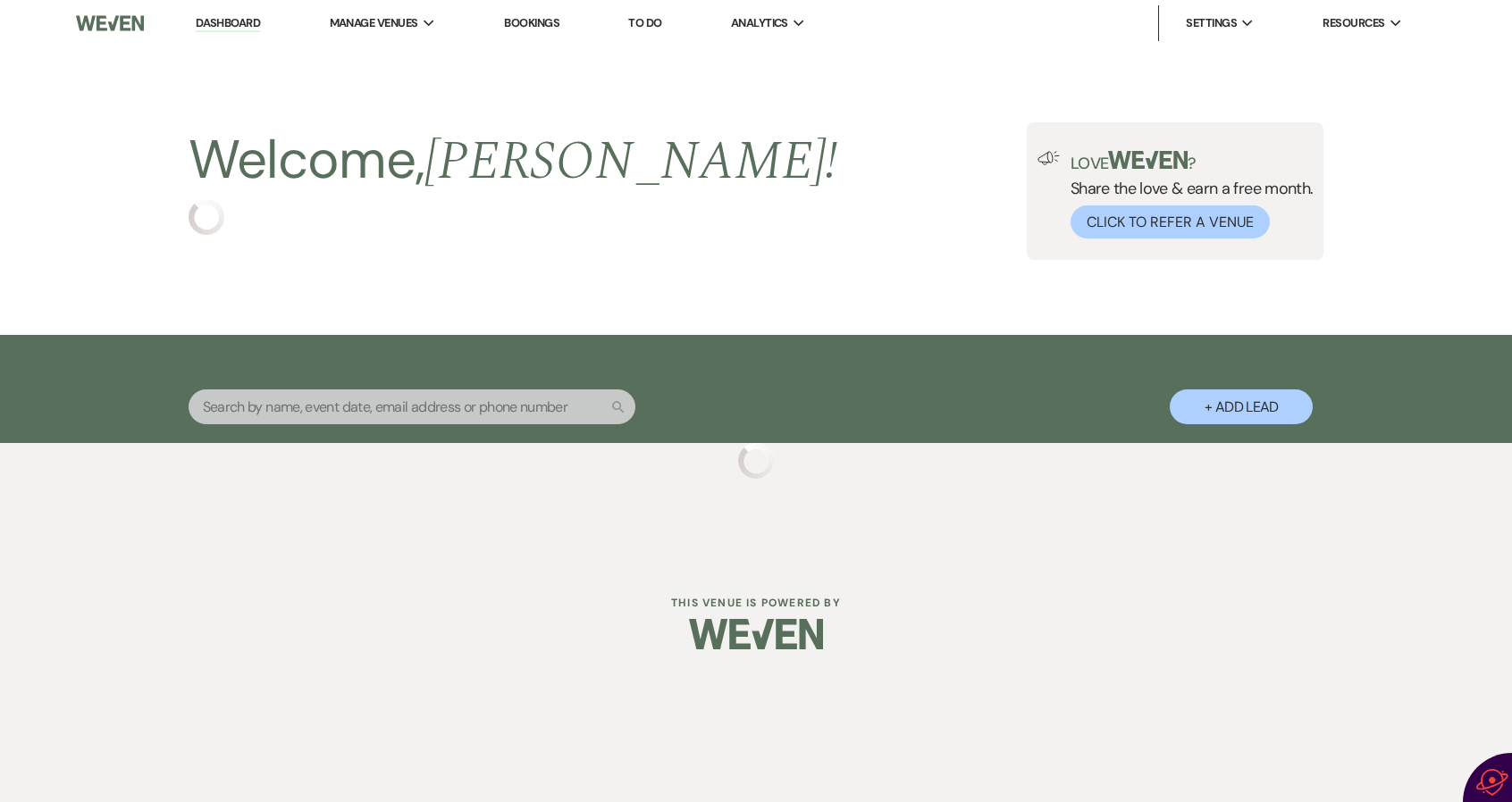
select select "6"
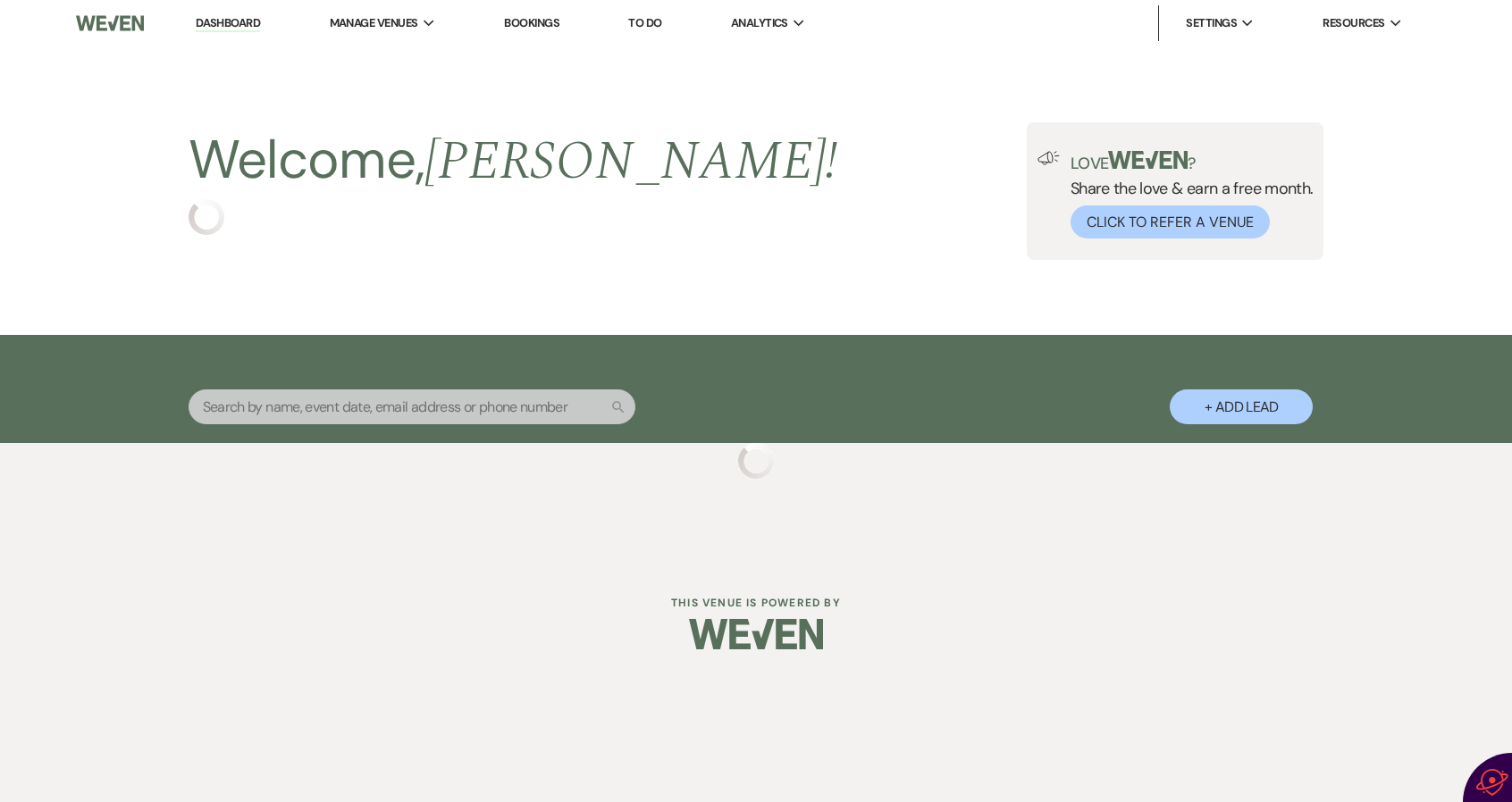
select select "6"
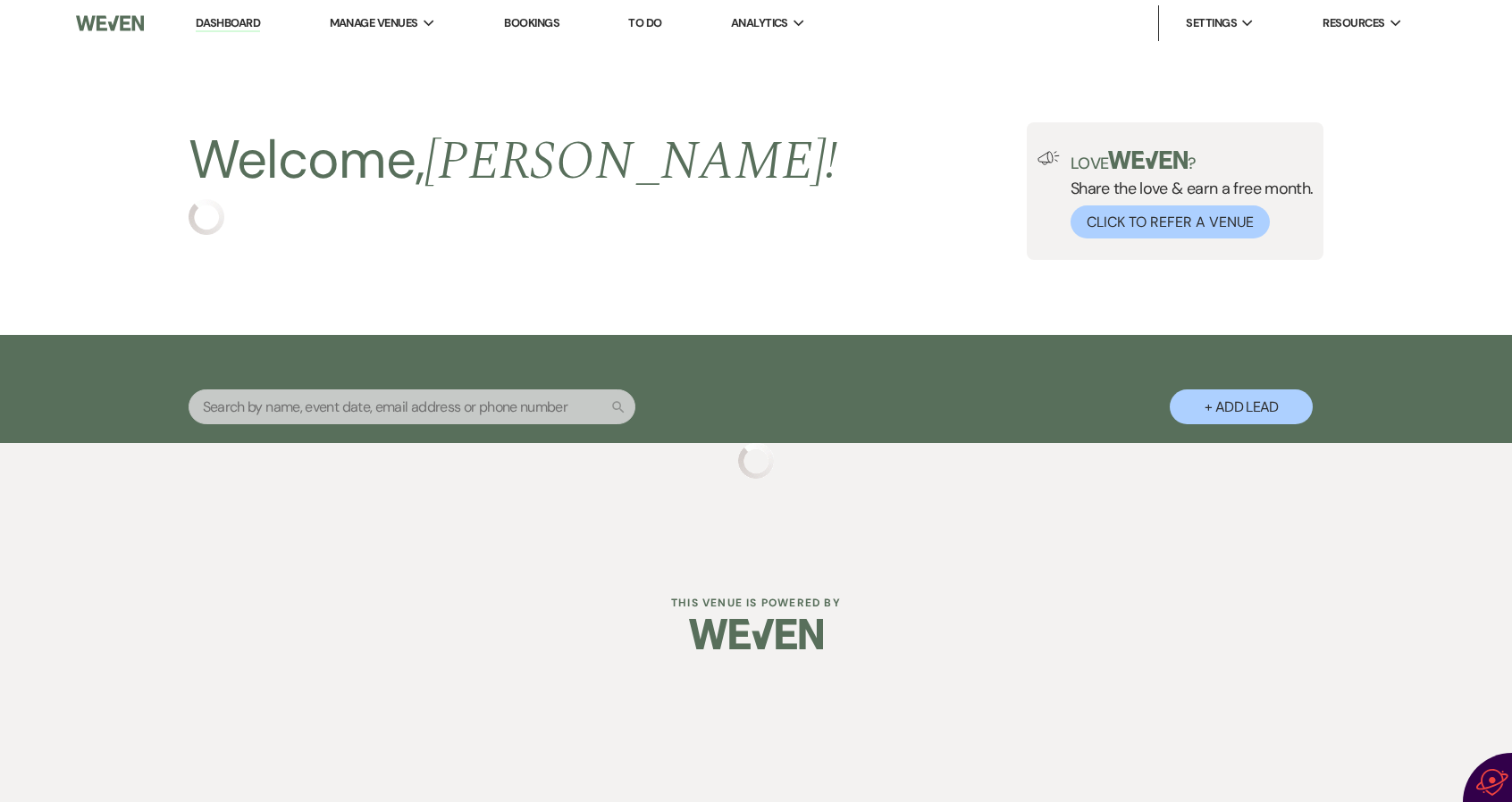
select select "6"
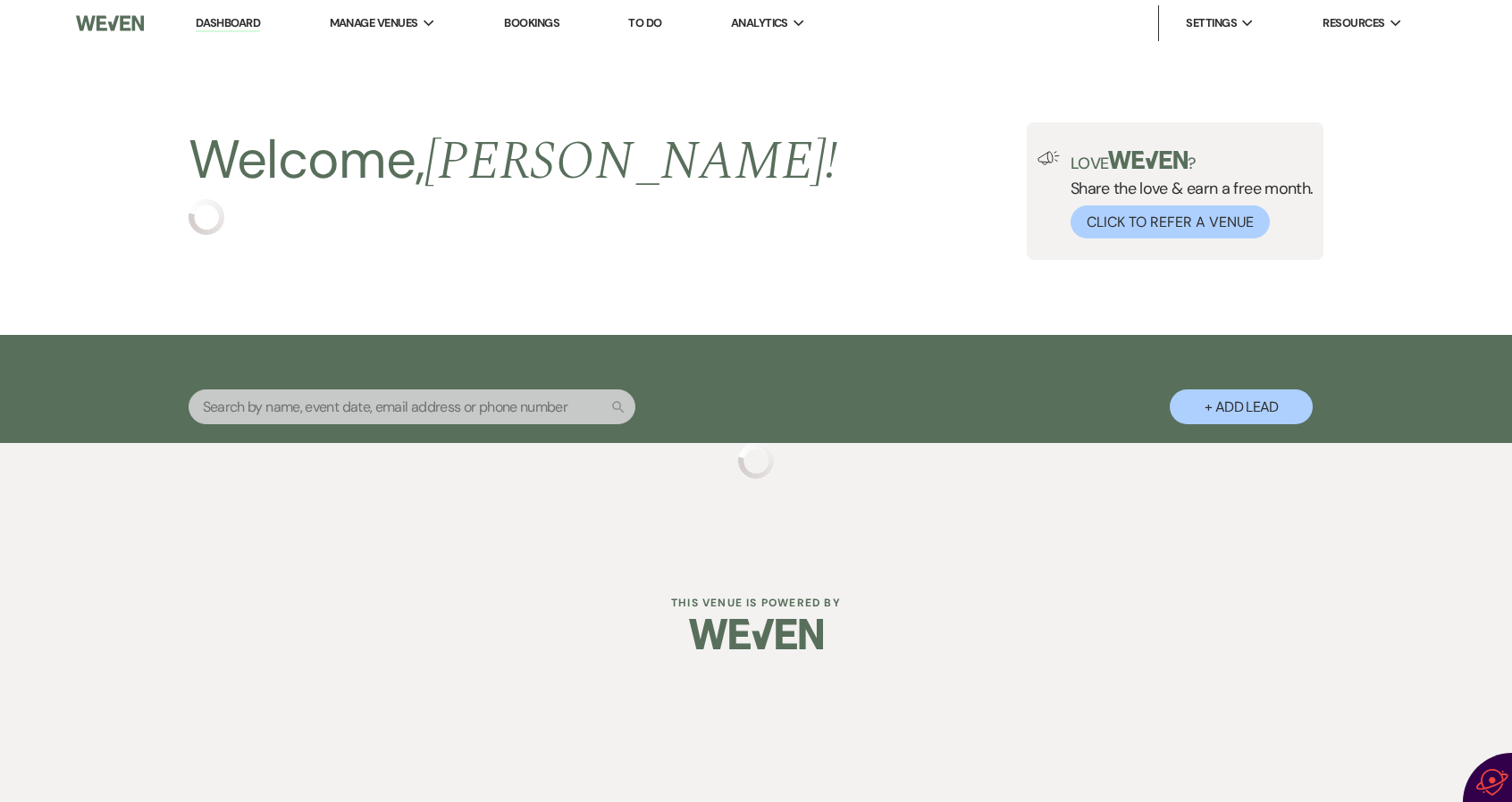
select select "6"
